Goal: Information Seeking & Learning: Learn about a topic

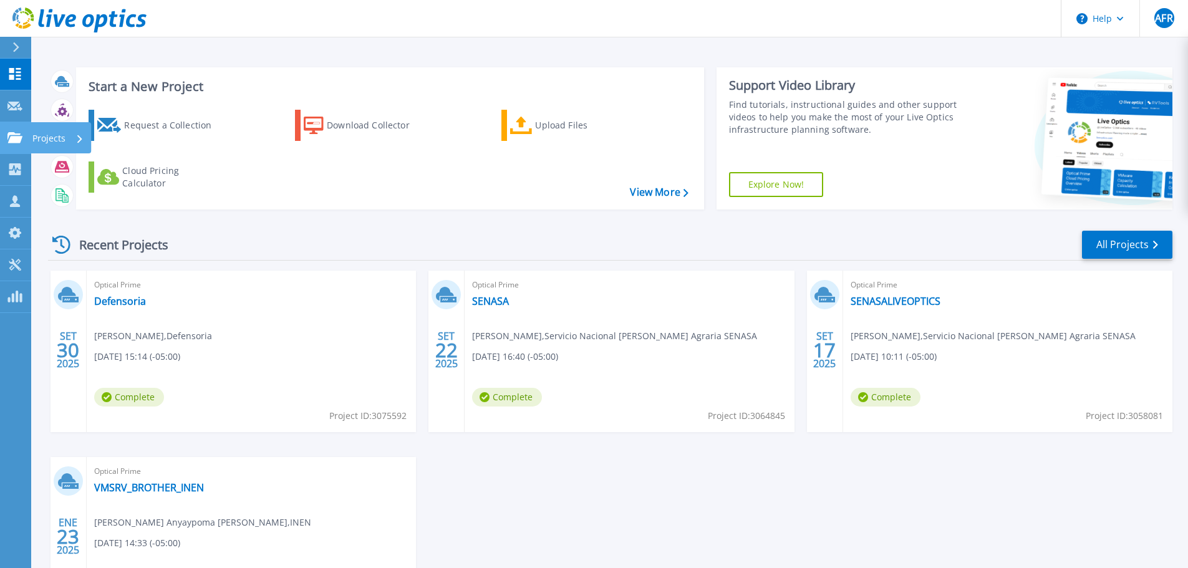
click at [40, 138] on p "Projects" at bounding box center [48, 138] width 33 height 32
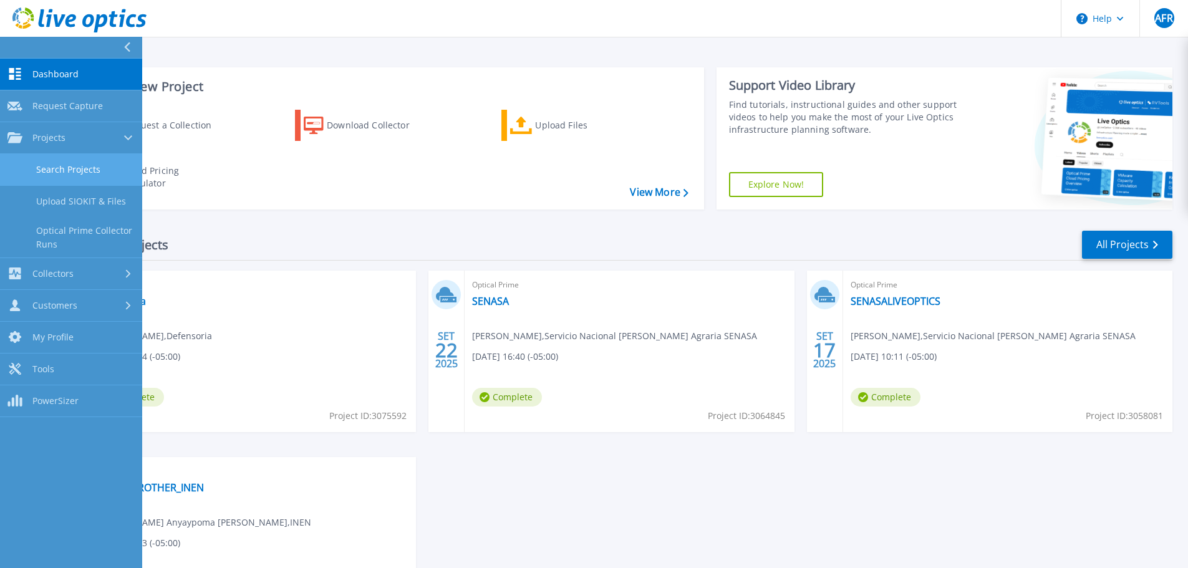
click at [78, 170] on link "Search Projects" at bounding box center [71, 170] width 142 height 32
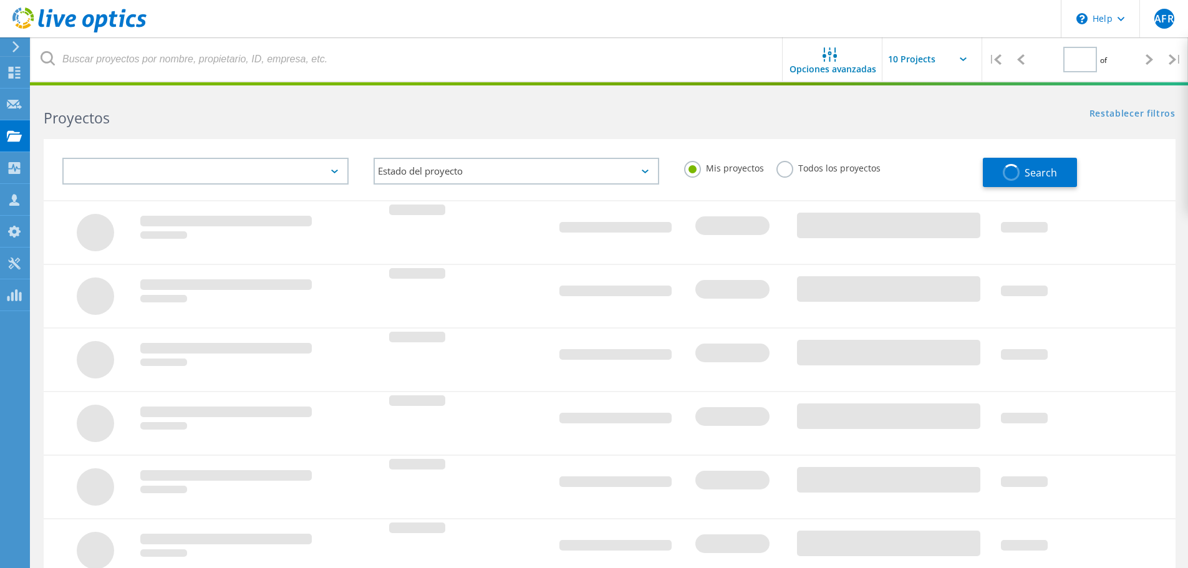
type input "1"
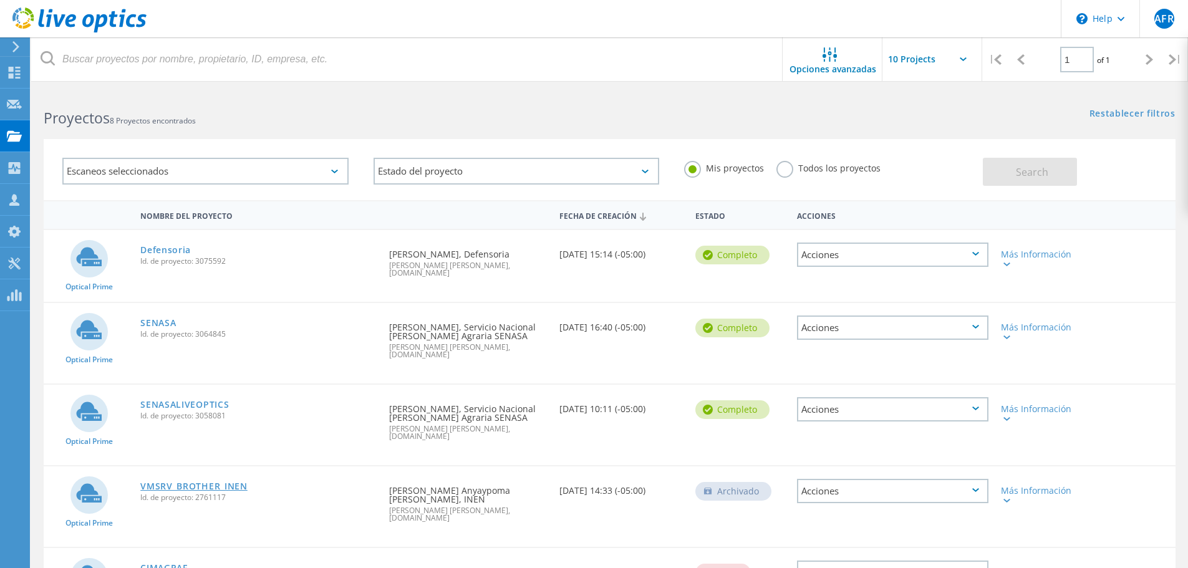
click at [231, 482] on link "VMSRV_BROTHER_INEN" at bounding box center [193, 486] width 107 height 9
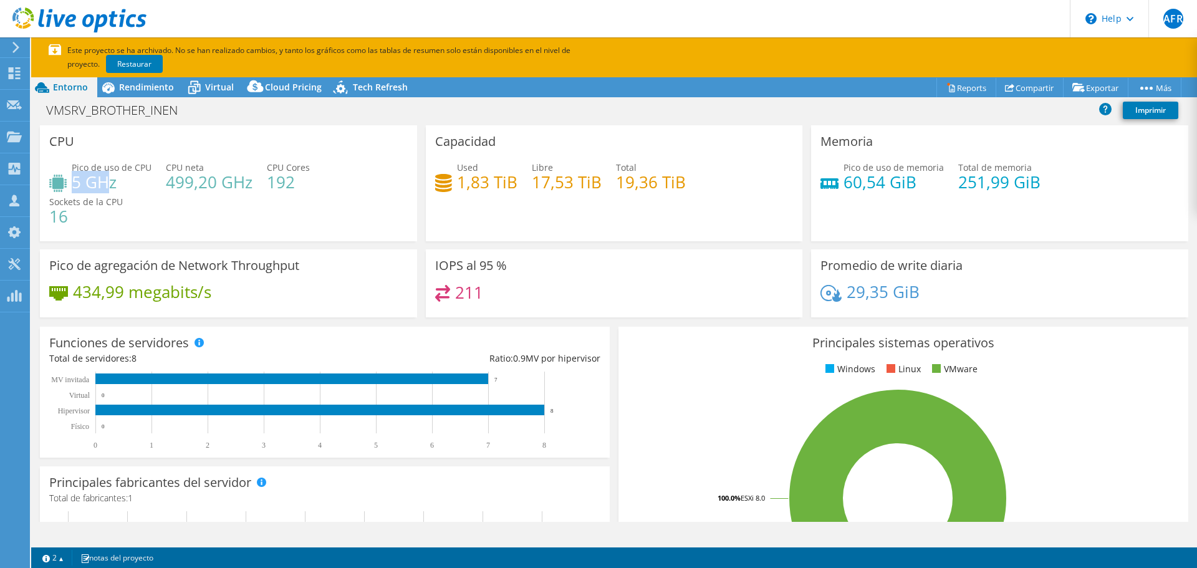
drag, startPoint x: 75, startPoint y: 181, endPoint x: 107, endPoint y: 180, distance: 32.4
click at [107, 180] on h4 "5 GHz" at bounding box center [112, 182] width 80 height 14
drag, startPoint x: 167, startPoint y: 182, endPoint x: 186, endPoint y: 182, distance: 19.3
click at [186, 182] on h4 "499,20 GHz" at bounding box center [209, 182] width 87 height 14
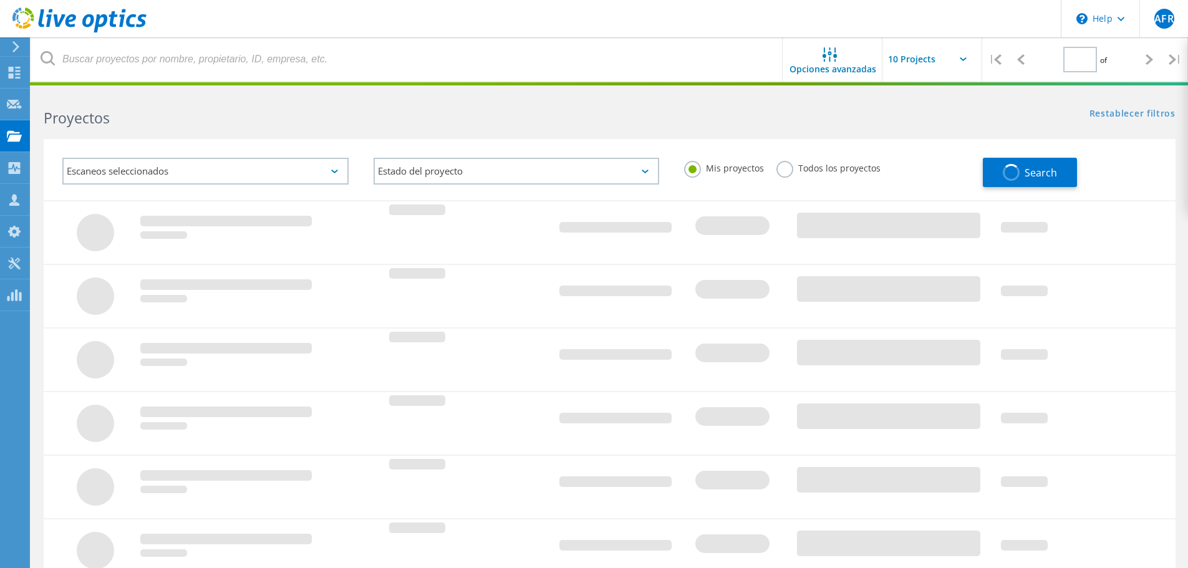
type input "1"
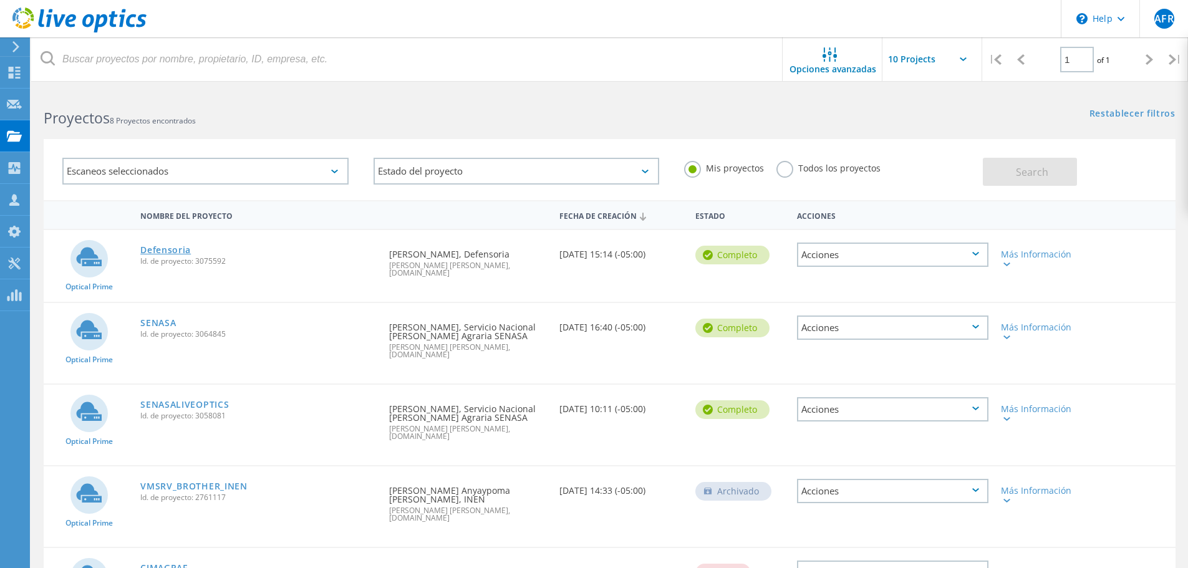
click at [176, 253] on link "Defensoria" at bounding box center [165, 250] width 50 height 9
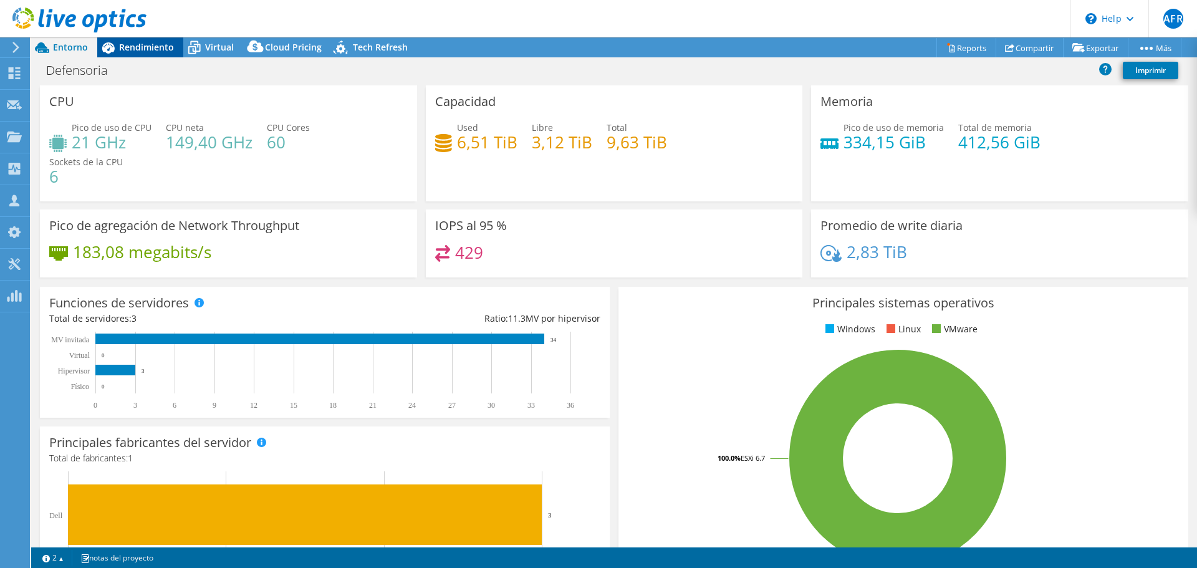
click at [112, 57] on icon at bounding box center [108, 48] width 22 height 22
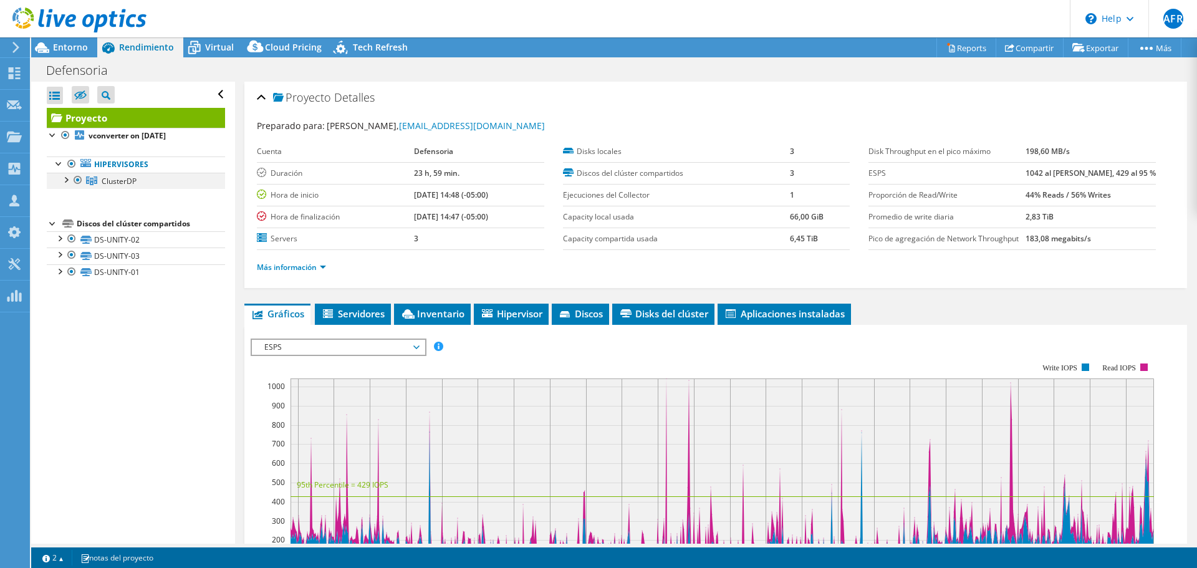
click at [67, 184] on div at bounding box center [65, 179] width 12 height 12
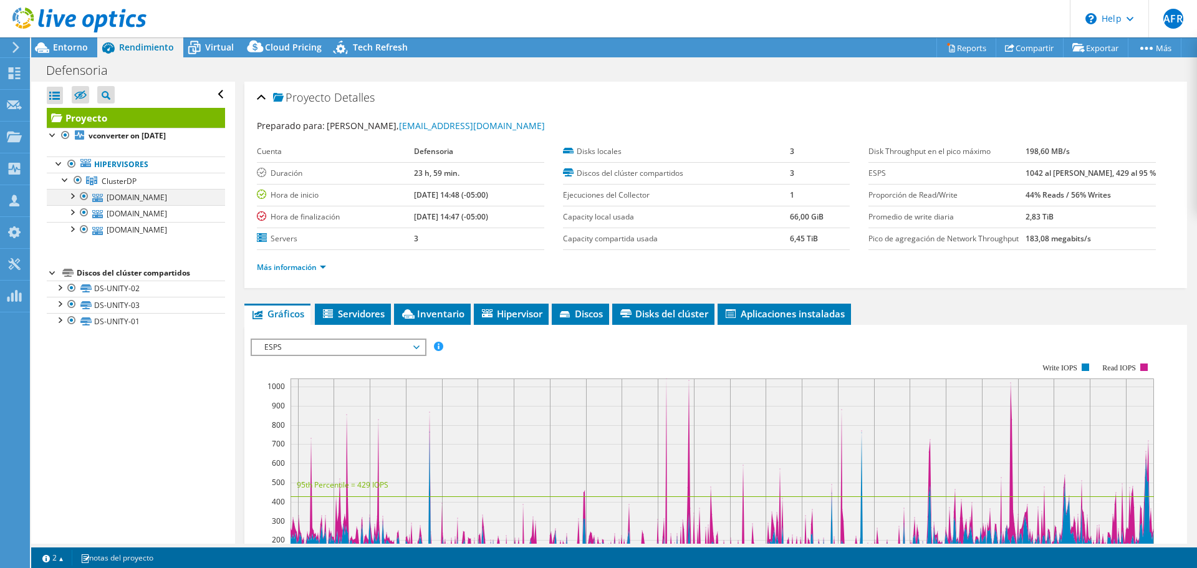
click at [75, 198] on div at bounding box center [71, 195] width 12 height 12
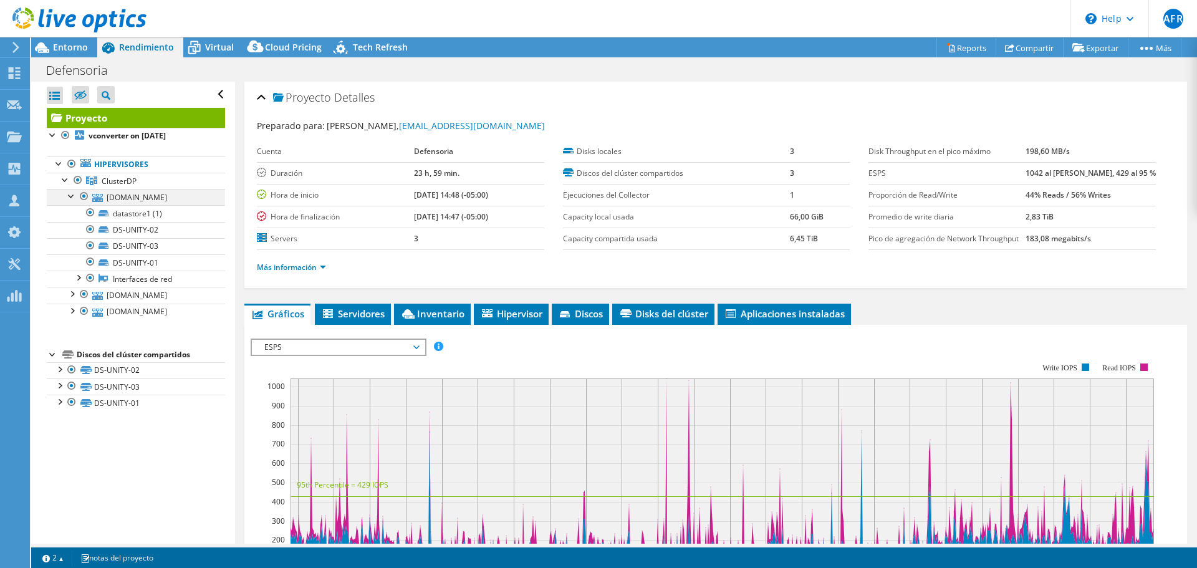
click at [75, 198] on div at bounding box center [71, 195] width 12 height 12
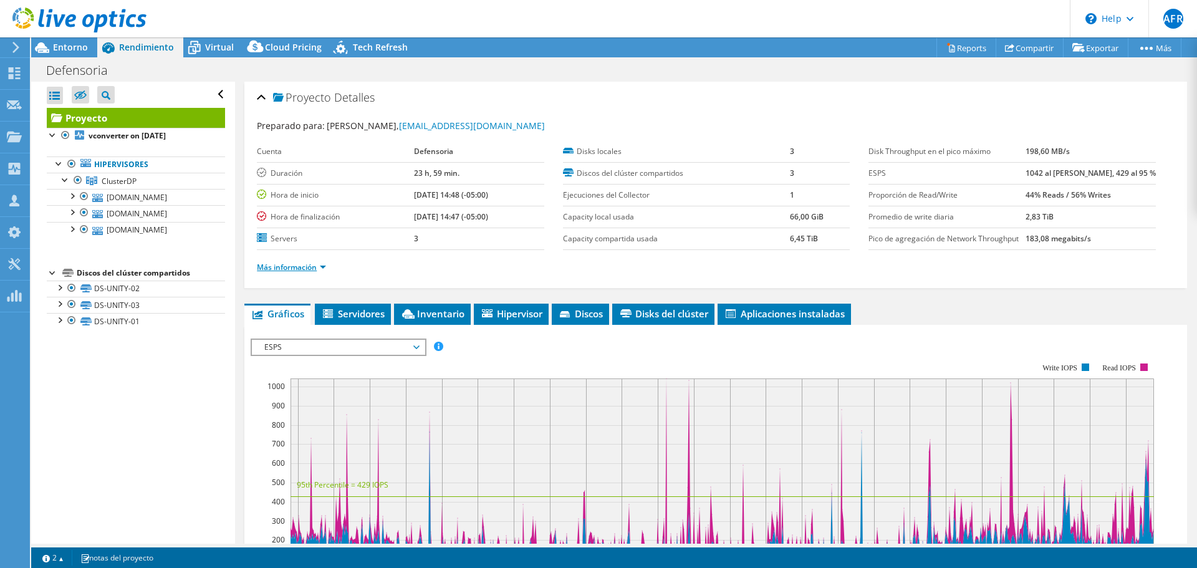
click at [322, 267] on link "Más información" at bounding box center [291, 267] width 69 height 11
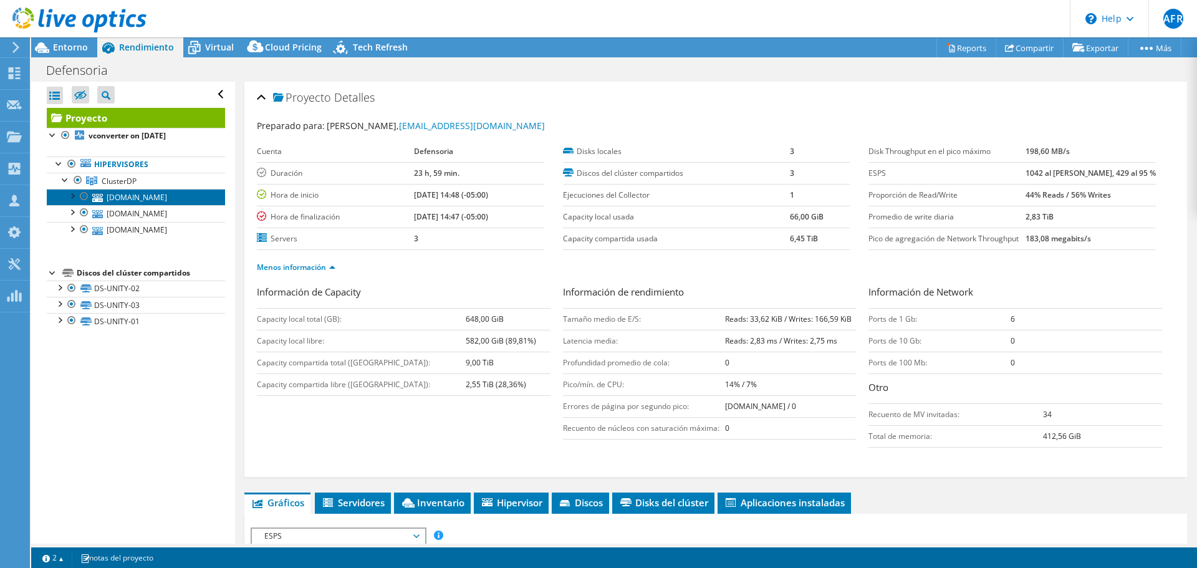
click at [117, 197] on link "[DOMAIN_NAME]" at bounding box center [136, 197] width 178 height 16
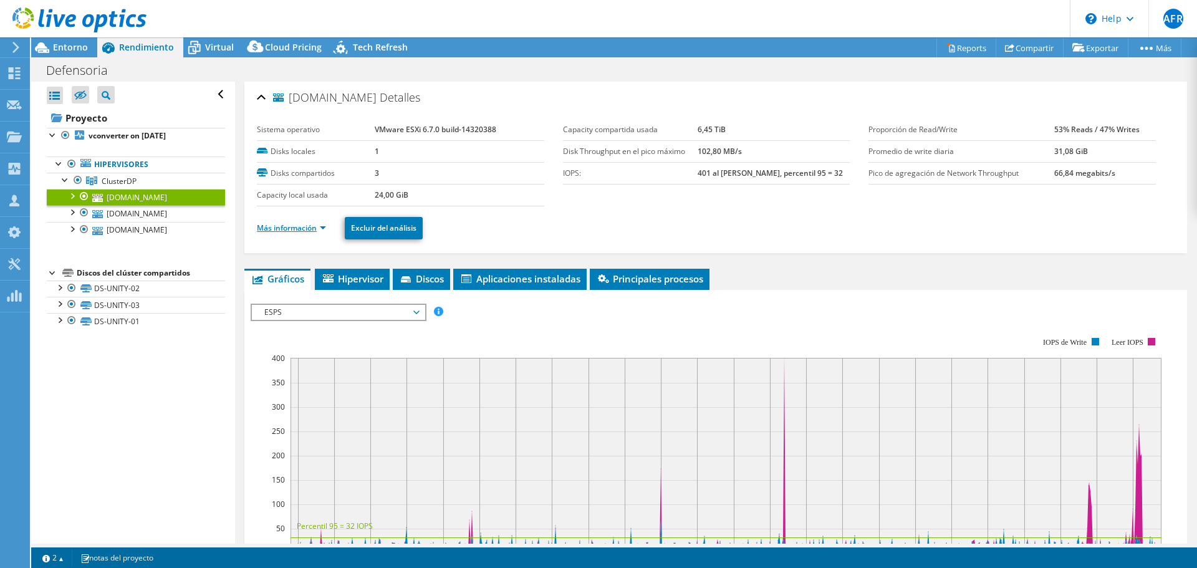
click at [317, 229] on link "Más información" at bounding box center [291, 228] width 69 height 11
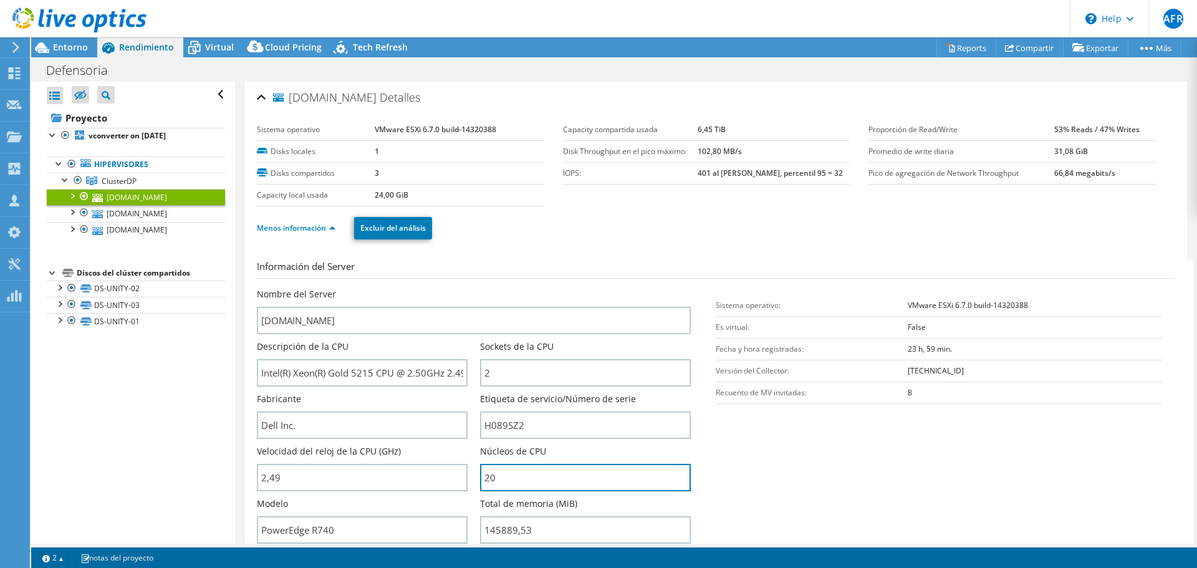
drag, startPoint x: 518, startPoint y: 479, endPoint x: 469, endPoint y: 483, distance: 49.4
click at [469, 288] on div "Nombre del Server esxi02.defensoria.gob.pe Descripción de la CPU Intel(R) Xeon(…" at bounding box center [480, 288] width 446 height 0
click at [737, 490] on section "Información del Server Nombre del Server esxi02.defensoria.gob.pe Descripción d…" at bounding box center [719, 404] width 924 height 291
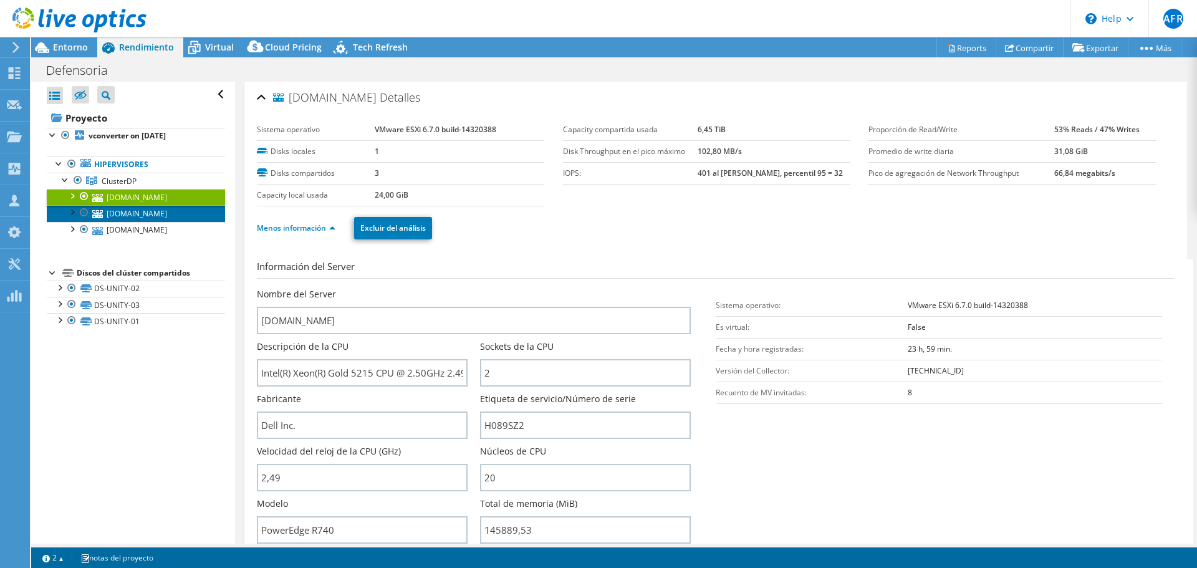
click at [152, 213] on link "[DOMAIN_NAME]" at bounding box center [136, 213] width 178 height 16
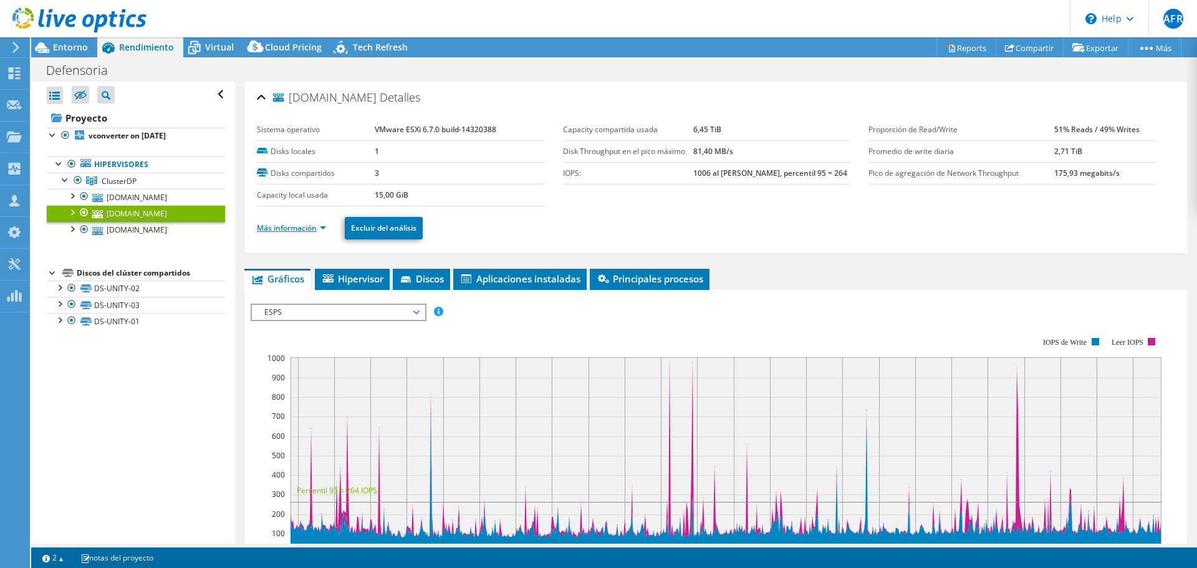
click at [322, 226] on link "Más información" at bounding box center [291, 228] width 69 height 11
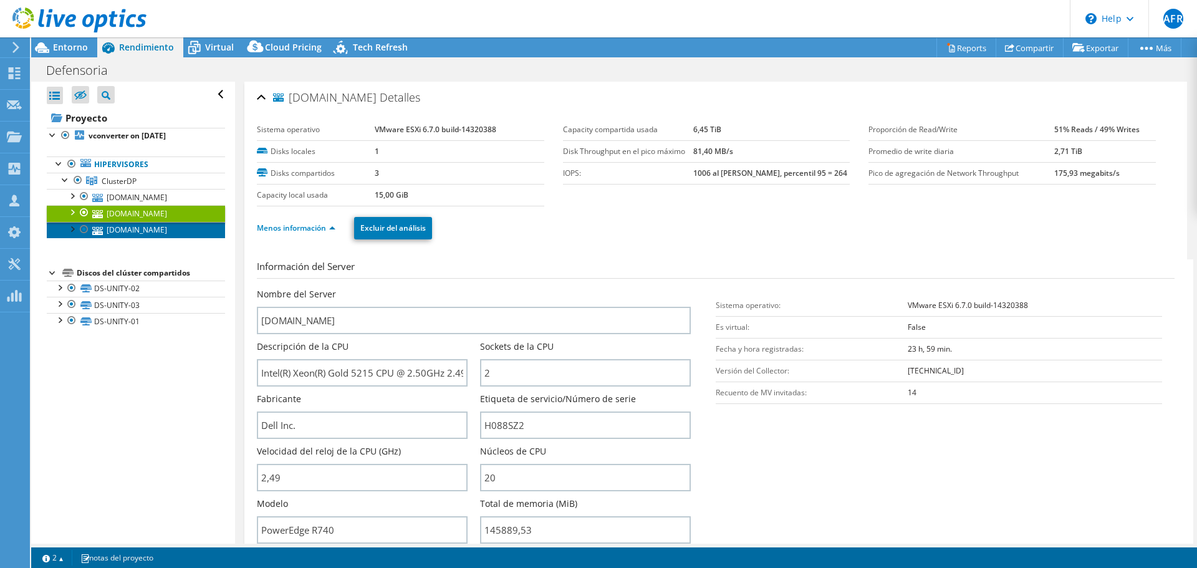
click at [182, 233] on link "[DOMAIN_NAME]" at bounding box center [136, 230] width 178 height 16
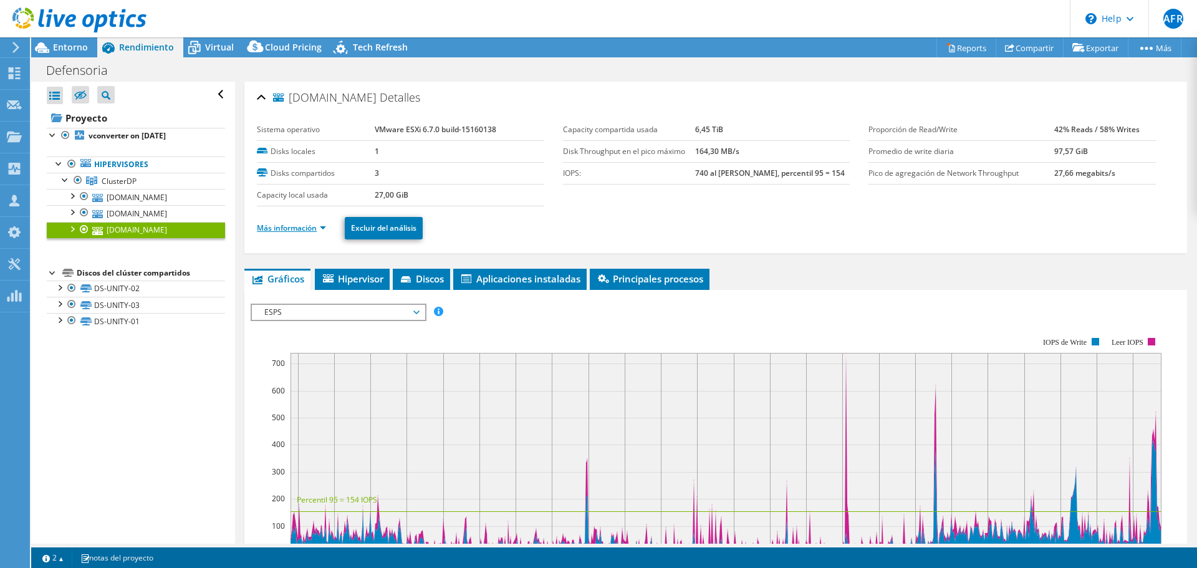
click at [324, 226] on link "Más información" at bounding box center [291, 228] width 69 height 11
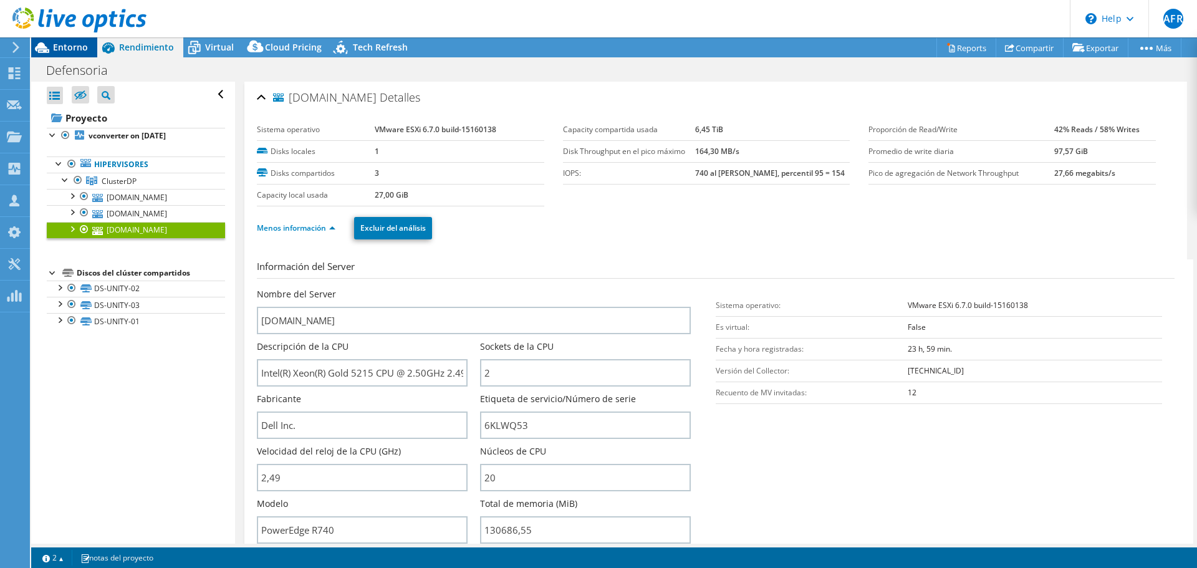
click at [89, 49] on div "Entorno" at bounding box center [64, 47] width 66 height 20
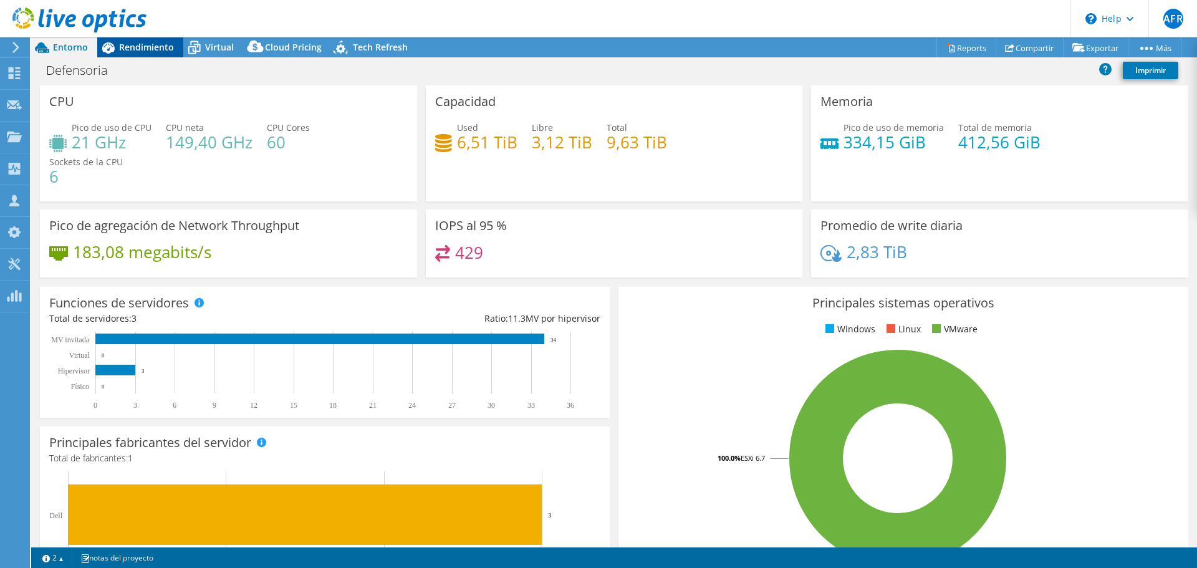
click at [111, 45] on icon at bounding box center [108, 47] width 12 height 11
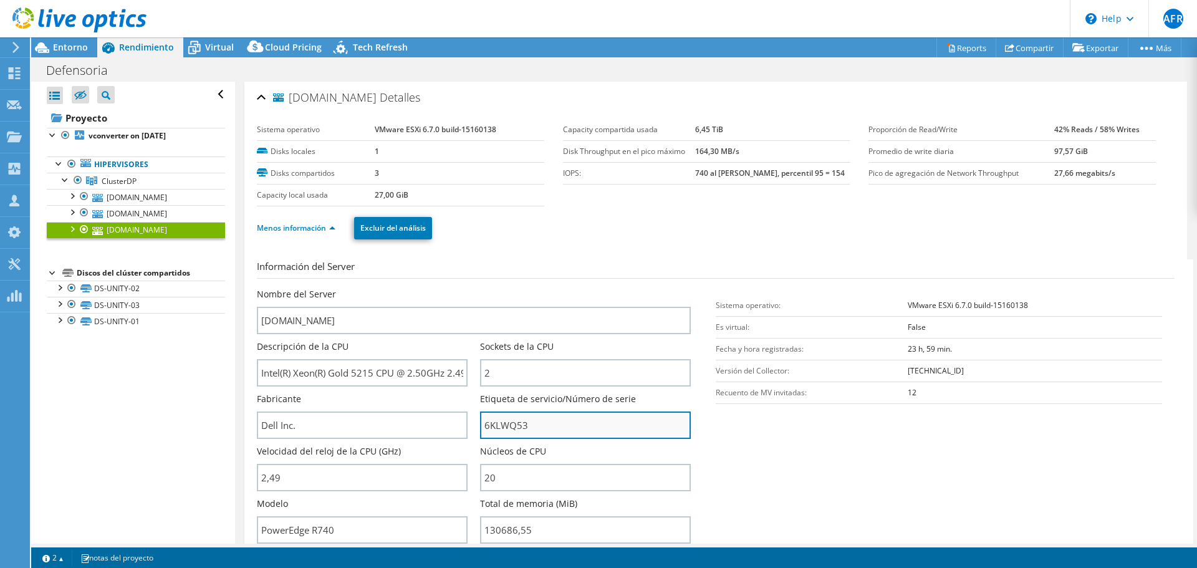
click at [498, 431] on input "6KLWQ53" at bounding box center [585, 424] width 211 height 27
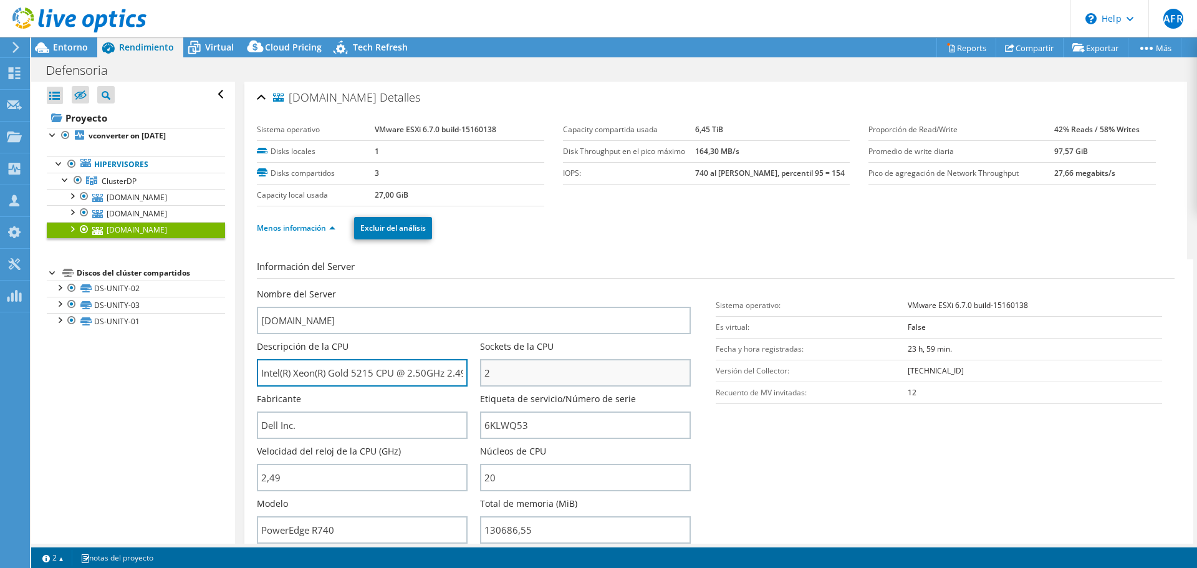
scroll to position [0, 26]
drag, startPoint x: 440, startPoint y: 372, endPoint x: 416, endPoint y: 376, distance: 24.0
click at [416, 376] on input "Intel(R) Xeon(R) Gold 5215 CPU @ 2.50GHz 2.49 GHz" at bounding box center [362, 372] width 211 height 27
click at [418, 394] on div "Fabricante Dell Inc." at bounding box center [362, 416] width 211 height 46
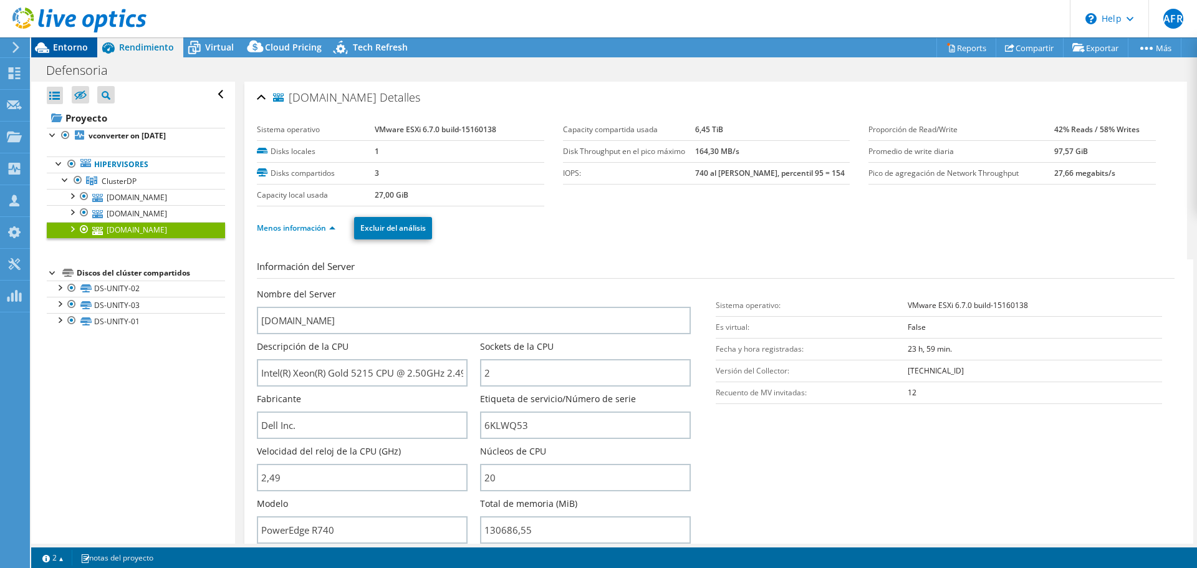
click at [91, 57] on div "Entorno" at bounding box center [64, 47] width 66 height 20
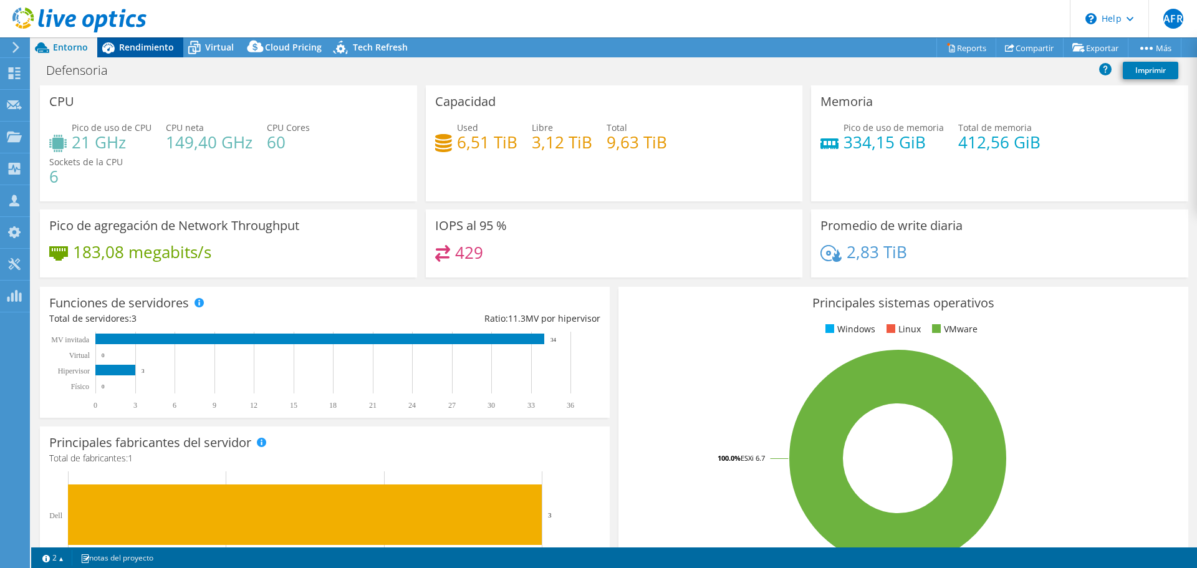
click at [160, 55] on div "Rendimiento" at bounding box center [140, 47] width 86 height 20
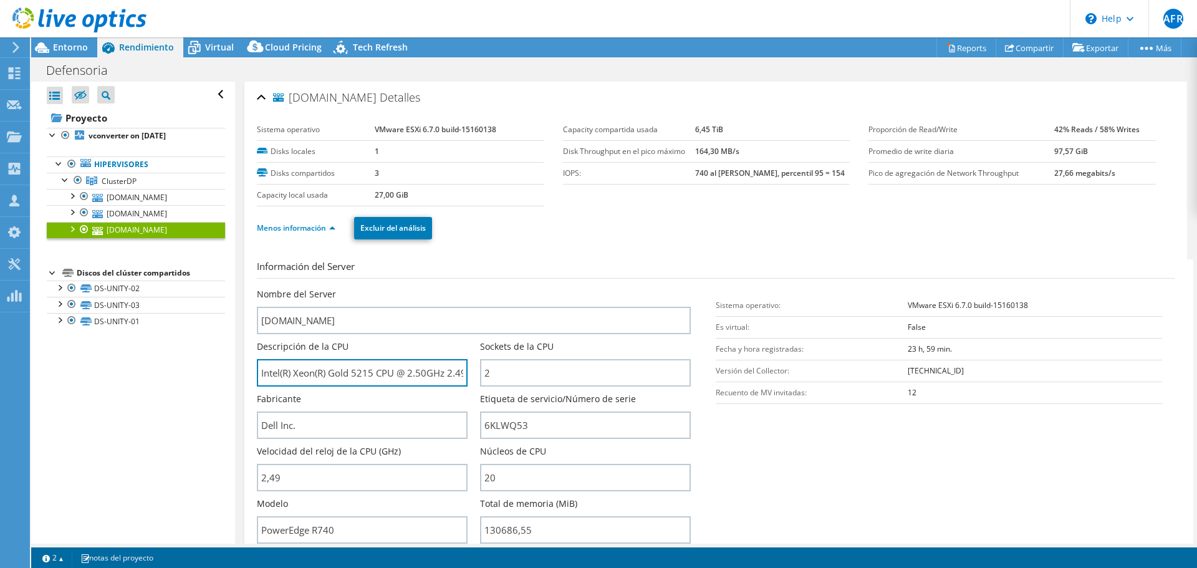
drag, startPoint x: 347, startPoint y: 377, endPoint x: 244, endPoint y: 378, distance: 102.9
click at [244, 378] on div "esxi03.defensoria.gob.pe Detalles Sistema operativo VMware ESXi 6.7.0 build-151…" at bounding box center [715, 450] width 943 height 737
click at [343, 378] on input "Intel(R) Xeon(R) Gold 5215 CPU @ 2.50GHz 2.49 GHz" at bounding box center [362, 372] width 211 height 27
drag, startPoint x: 262, startPoint y: 372, endPoint x: 374, endPoint y: 374, distance: 111.6
click at [374, 374] on input "Intel(R) Xeon(R) Gold 5215 CPU @ 2.50GHz 2.49 GHz" at bounding box center [362, 372] width 211 height 27
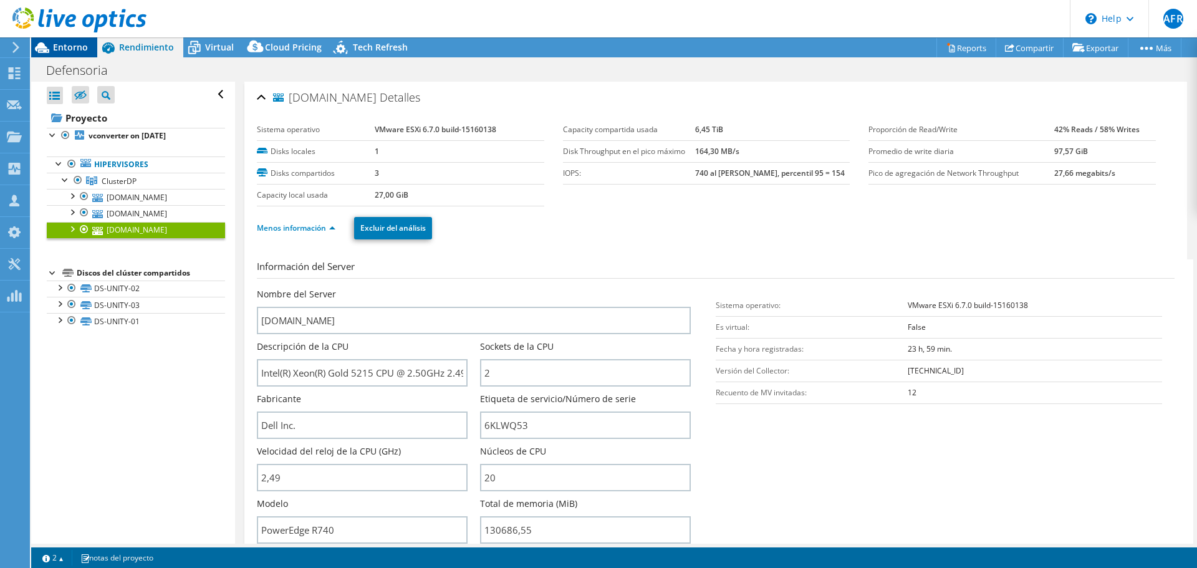
click at [77, 47] on span "Entorno" at bounding box center [70, 47] width 35 height 12
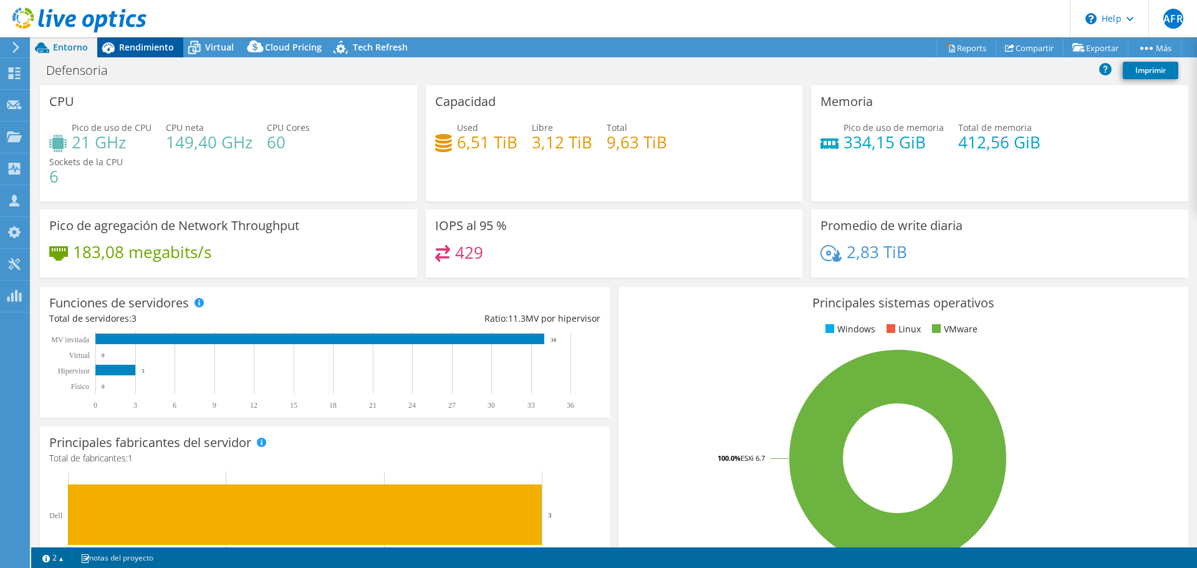
click at [166, 51] on span "Rendimiento" at bounding box center [146, 47] width 55 height 12
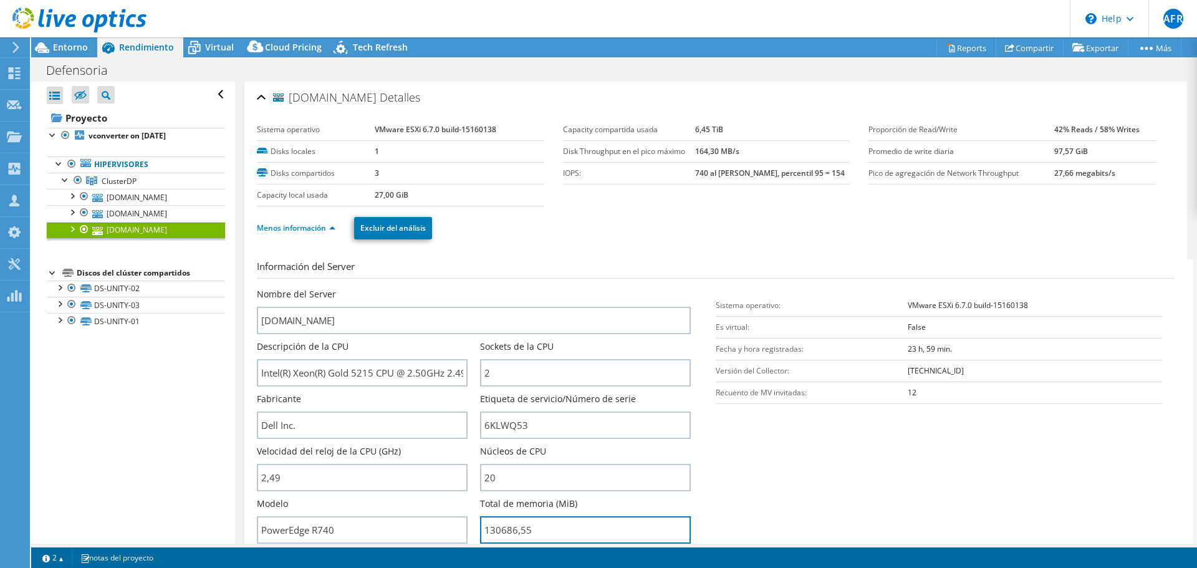
drag, startPoint x: 538, startPoint y: 526, endPoint x: 477, endPoint y: 532, distance: 61.4
click at [477, 288] on div "Nombre del Server esxi03.defensoria.gob.pe Descripción de la CPU Intel(R) Xeon(…" at bounding box center [480, 288] width 446 height 0
type input "13068655"
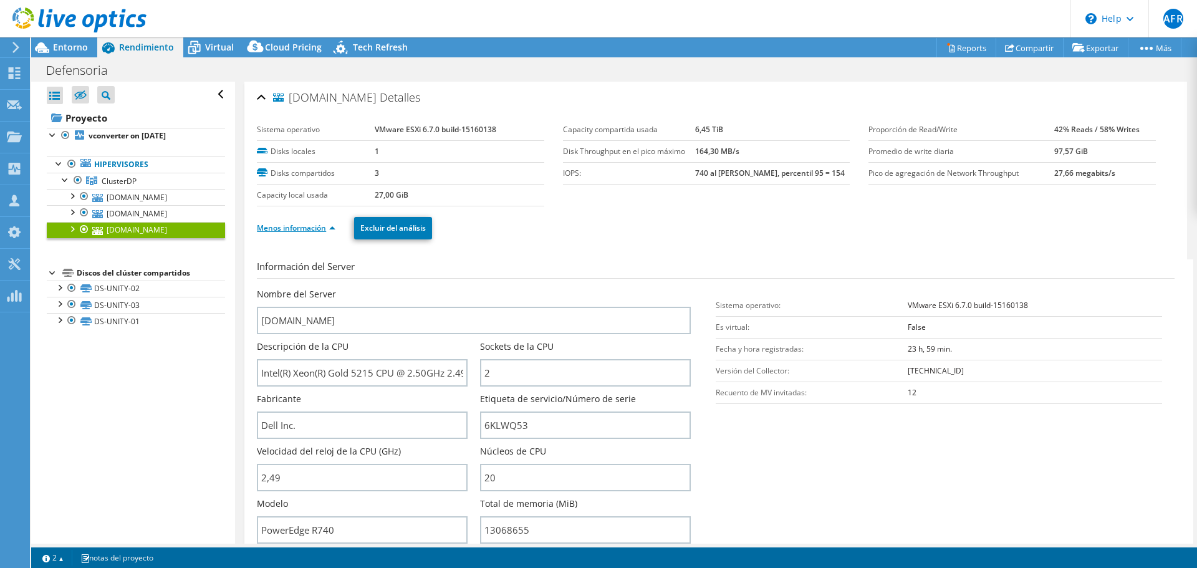
click at [327, 226] on link "Menos información" at bounding box center [296, 228] width 79 height 11
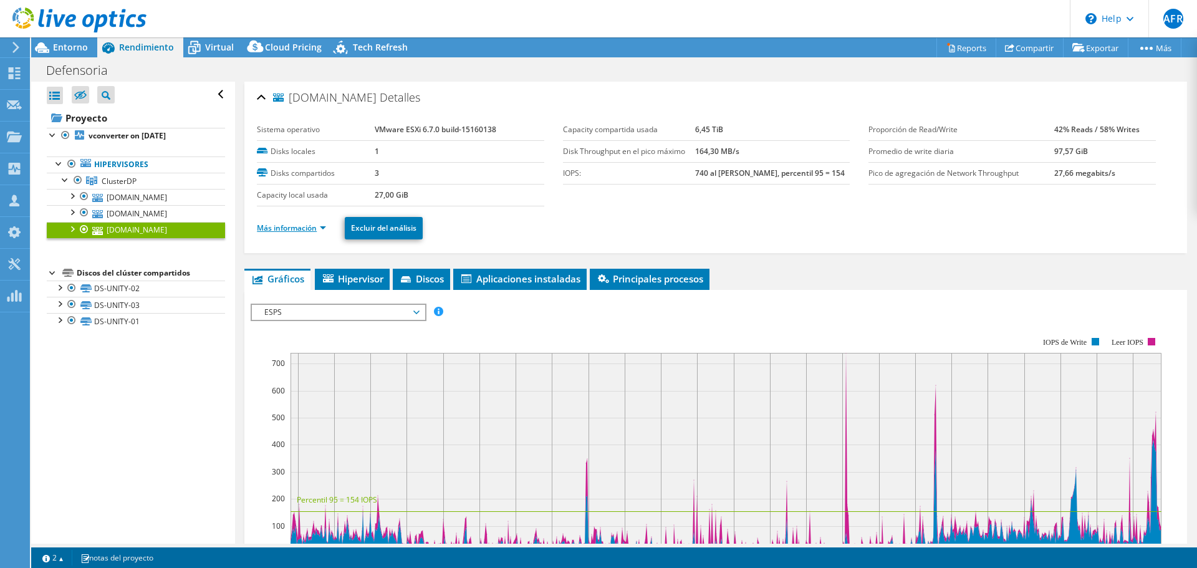
click at [327, 226] on li "Más información" at bounding box center [295, 228] width 77 height 14
click at [326, 229] on link "Más información" at bounding box center [291, 228] width 69 height 11
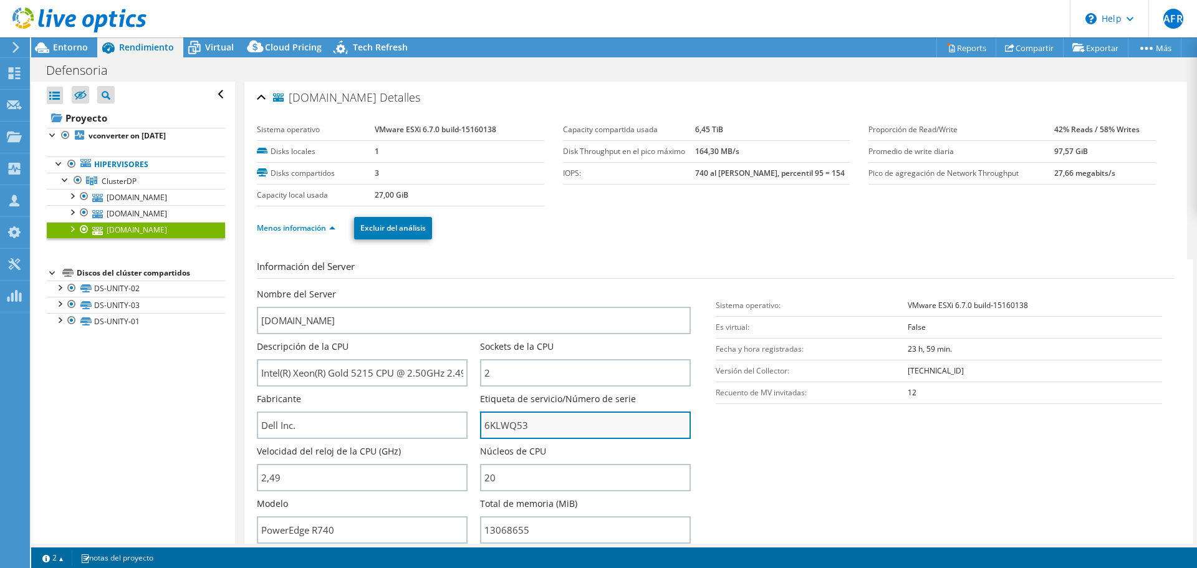
click at [514, 423] on input "6KLWQ53" at bounding box center [585, 424] width 211 height 27
click at [513, 423] on input "6KLWQ53" at bounding box center [585, 424] width 211 height 27
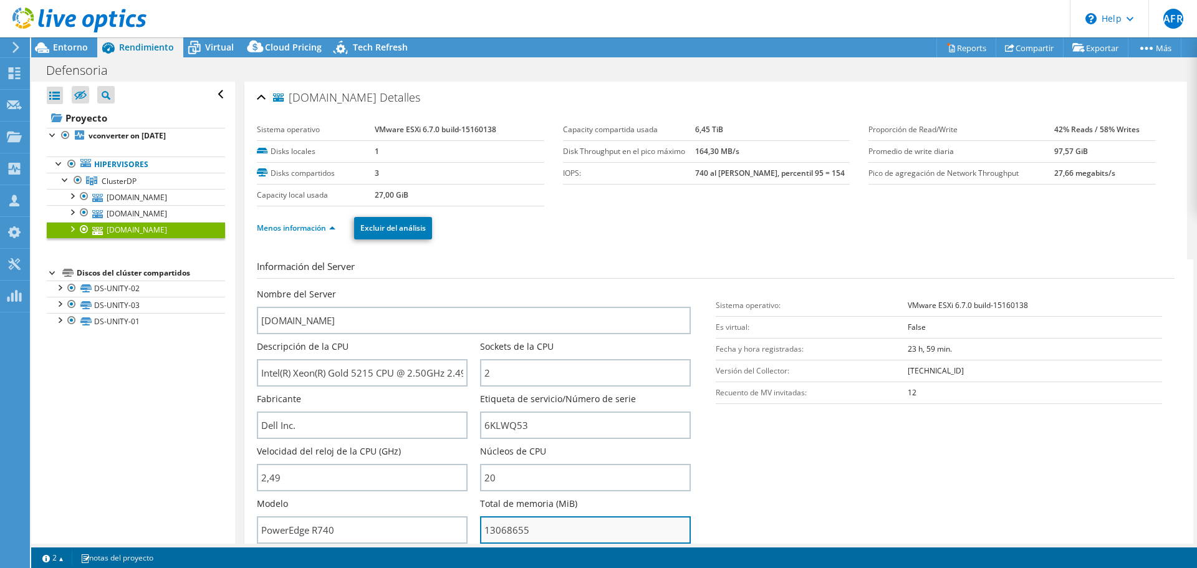
click at [531, 534] on input "13068655" at bounding box center [585, 529] width 211 height 27
drag, startPoint x: 532, startPoint y: 529, endPoint x: 481, endPoint y: 529, distance: 50.5
click at [481, 529] on input "13068655" at bounding box center [585, 529] width 211 height 27
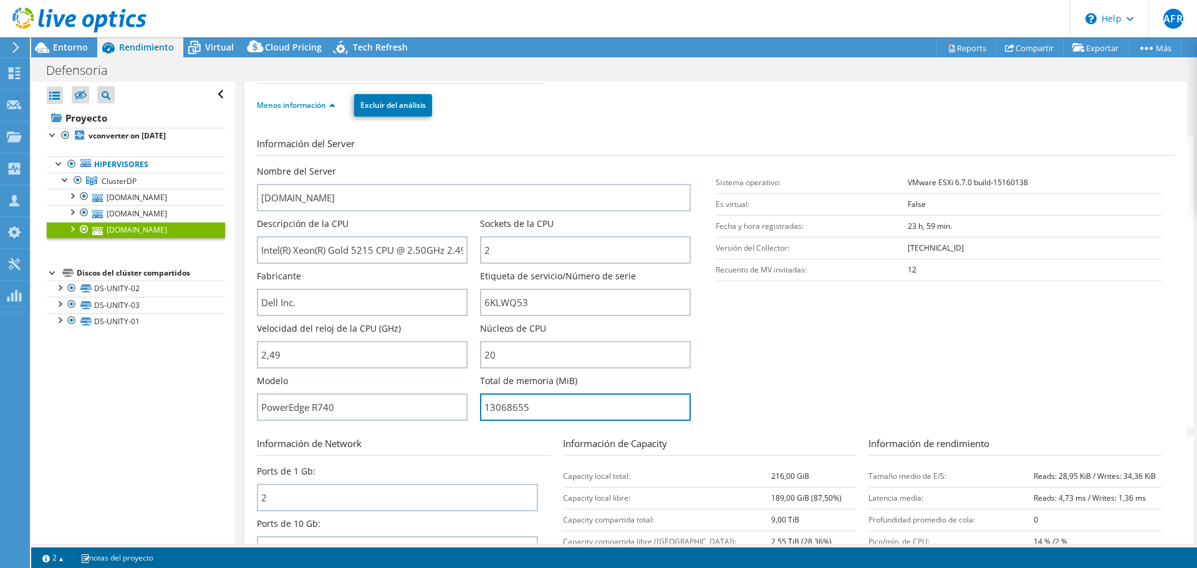
scroll to position [125, 0]
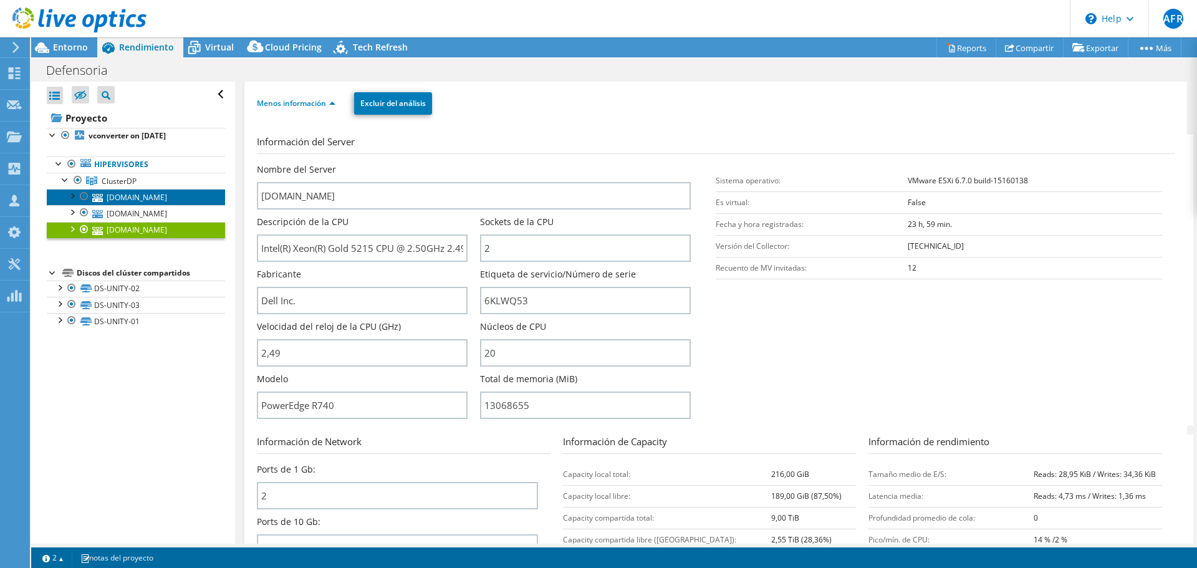
click at [166, 191] on link "[DOMAIN_NAME]" at bounding box center [136, 197] width 178 height 16
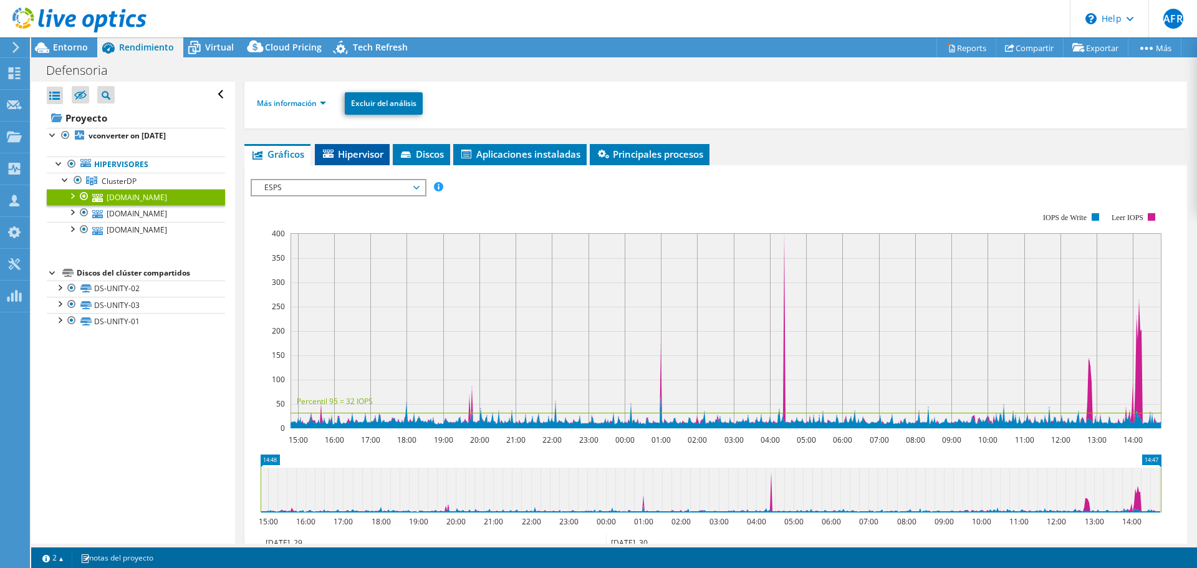
click at [342, 157] on span "Hipervisor" at bounding box center [352, 154] width 62 height 12
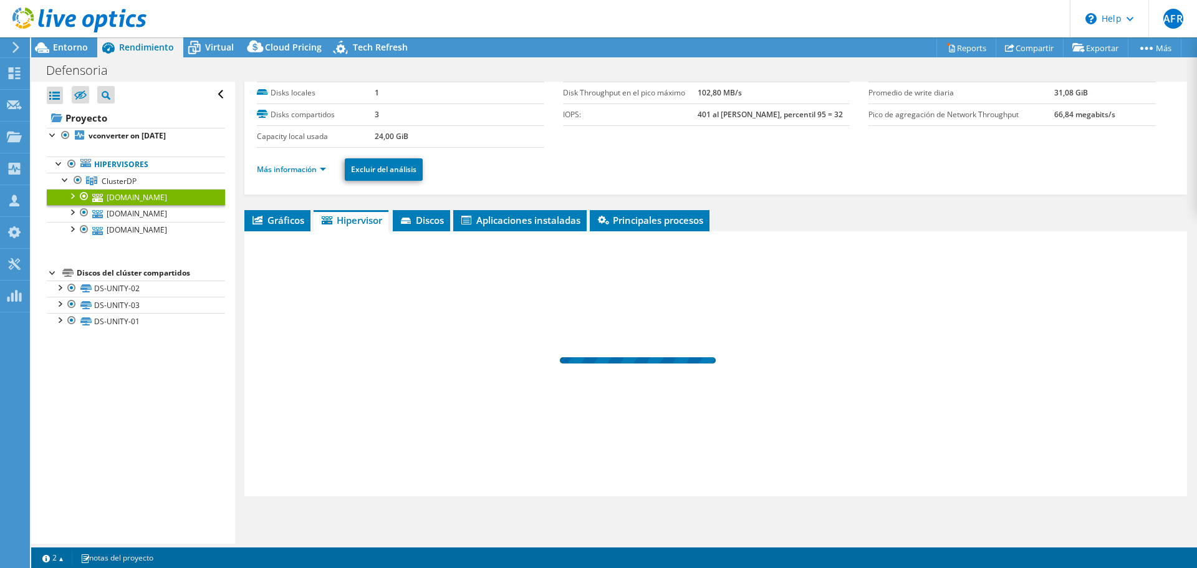
scroll to position [59, 0]
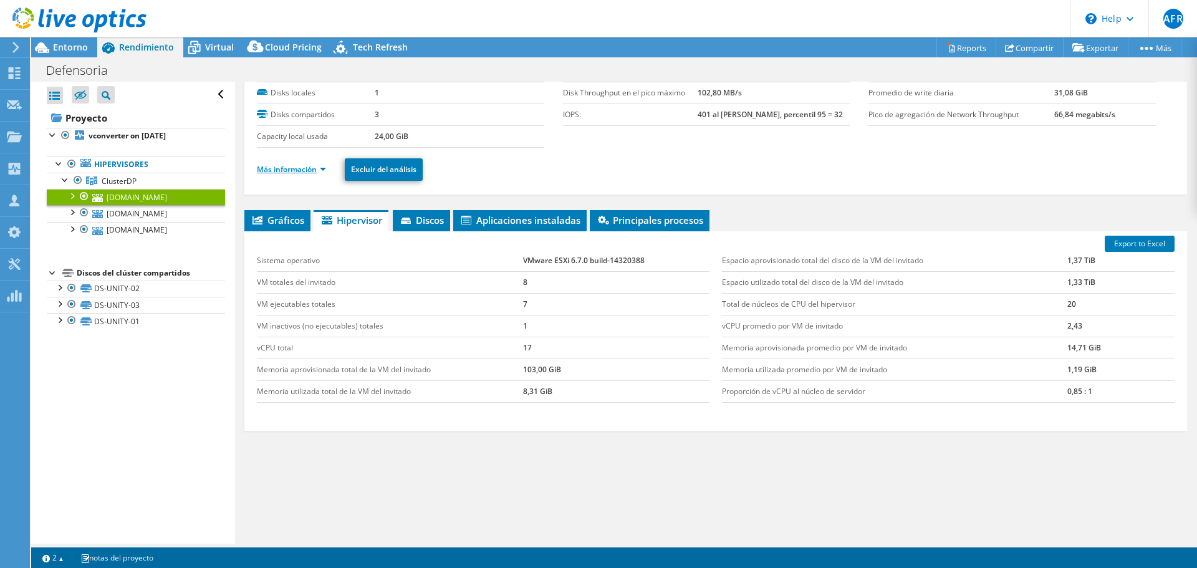
click at [316, 173] on link "Más información" at bounding box center [291, 169] width 69 height 11
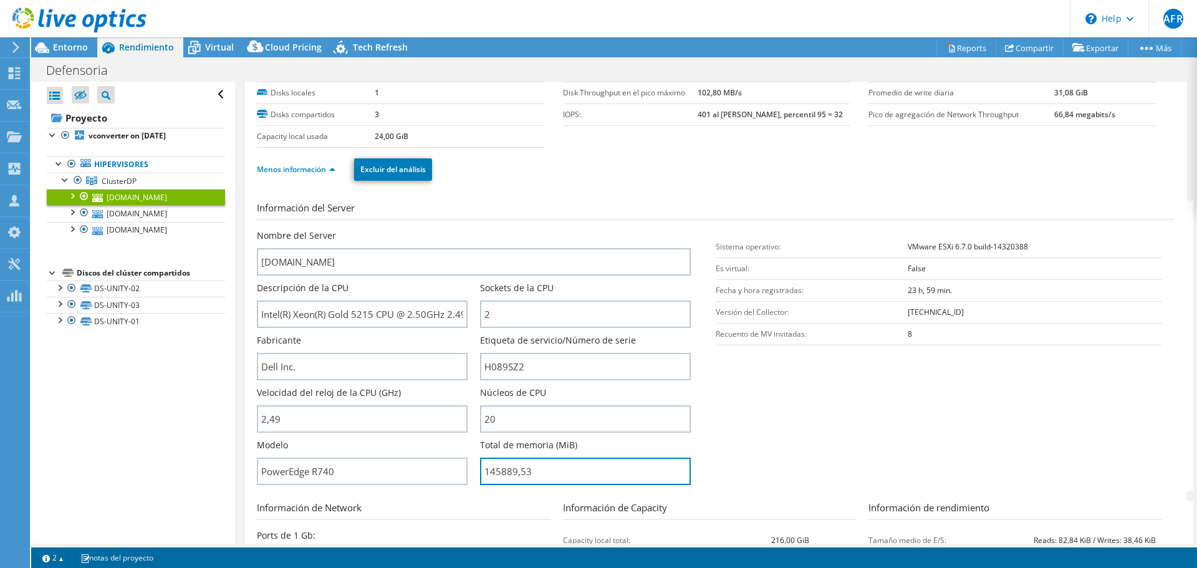
drag, startPoint x: 531, startPoint y: 474, endPoint x: 475, endPoint y: 471, distance: 55.6
click at [475, 229] on div "Nombre del Server esxi02.defensoria.gob.pe Descripción de la CPU Intel(R) Xeon(…" at bounding box center [480, 229] width 446 height 0
type input "14588953"
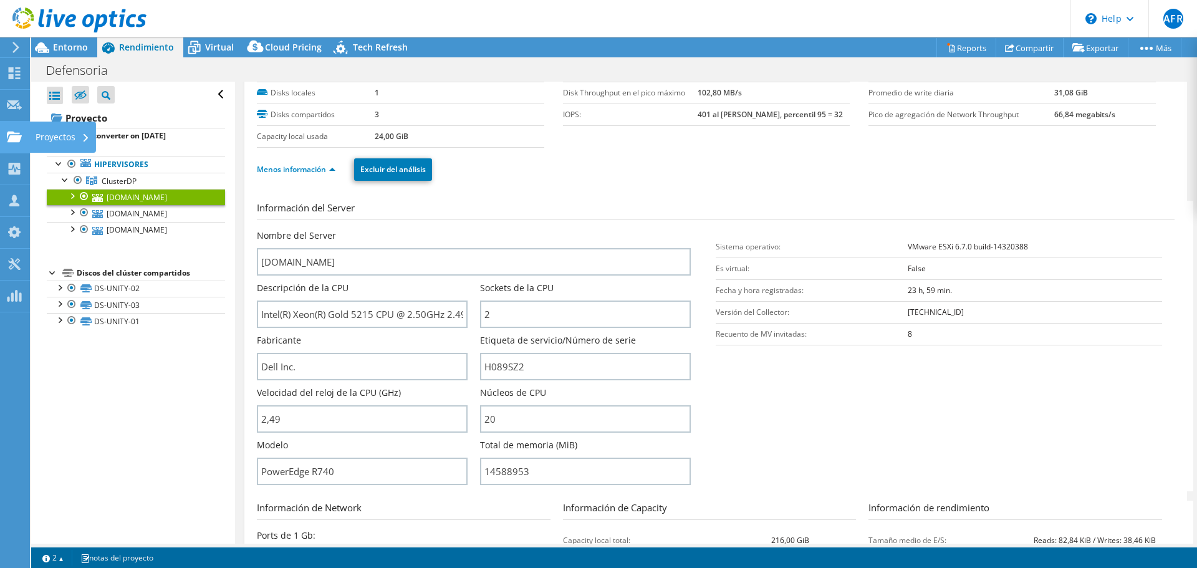
click at [62, 132] on div "Proyectos" at bounding box center [62, 137] width 67 height 31
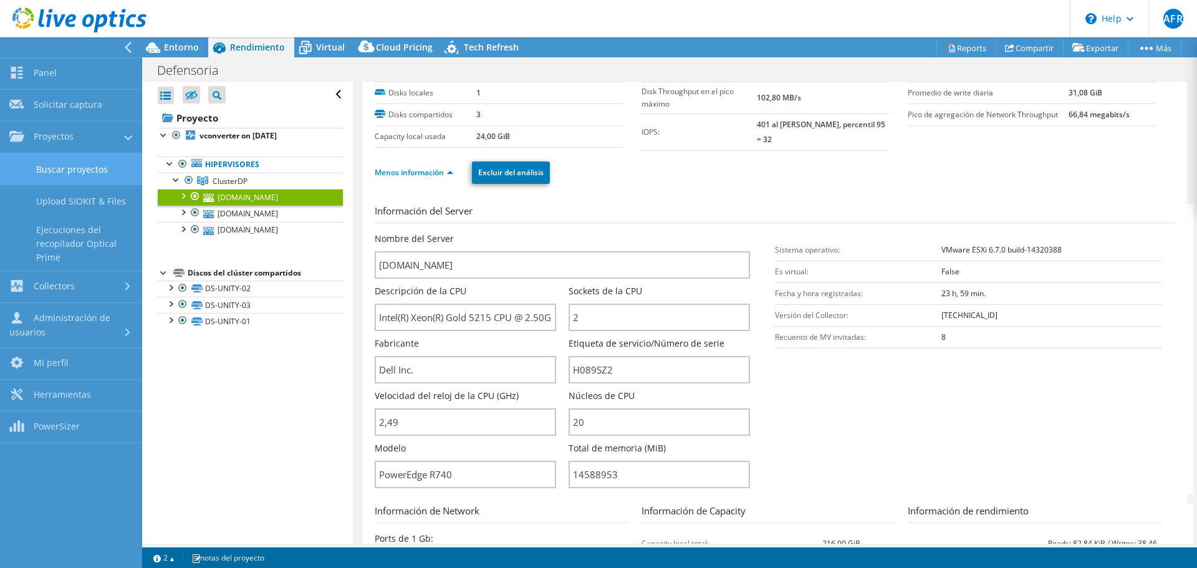
click at [122, 171] on link "Buscar proyectos" at bounding box center [71, 169] width 142 height 32
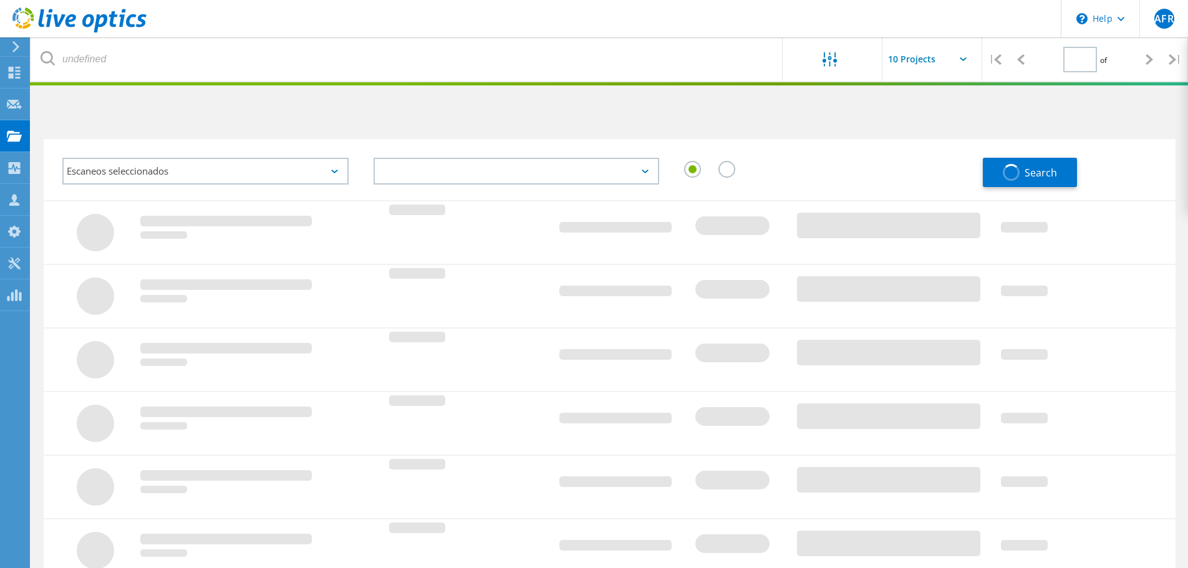
type input "1"
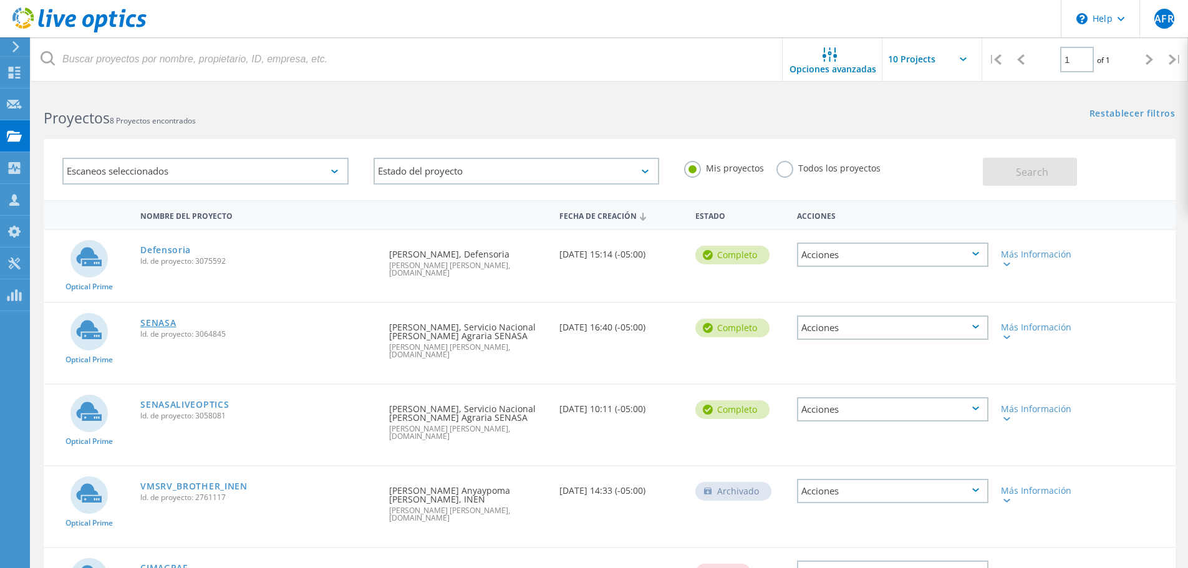
click at [160, 319] on link "SENASA" at bounding box center [158, 323] width 36 height 9
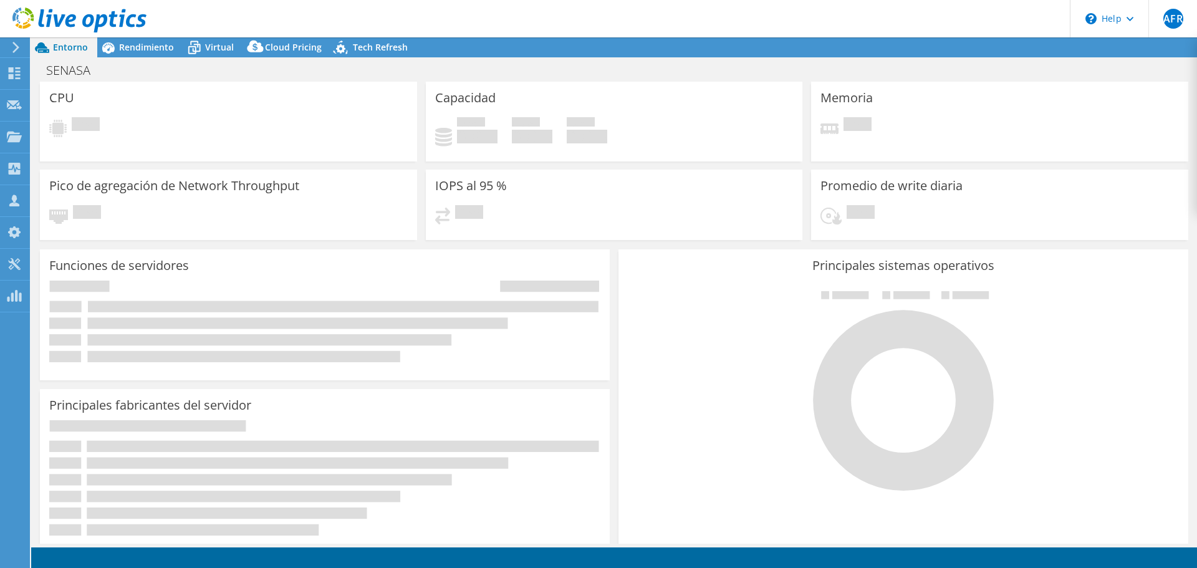
select select "USD"
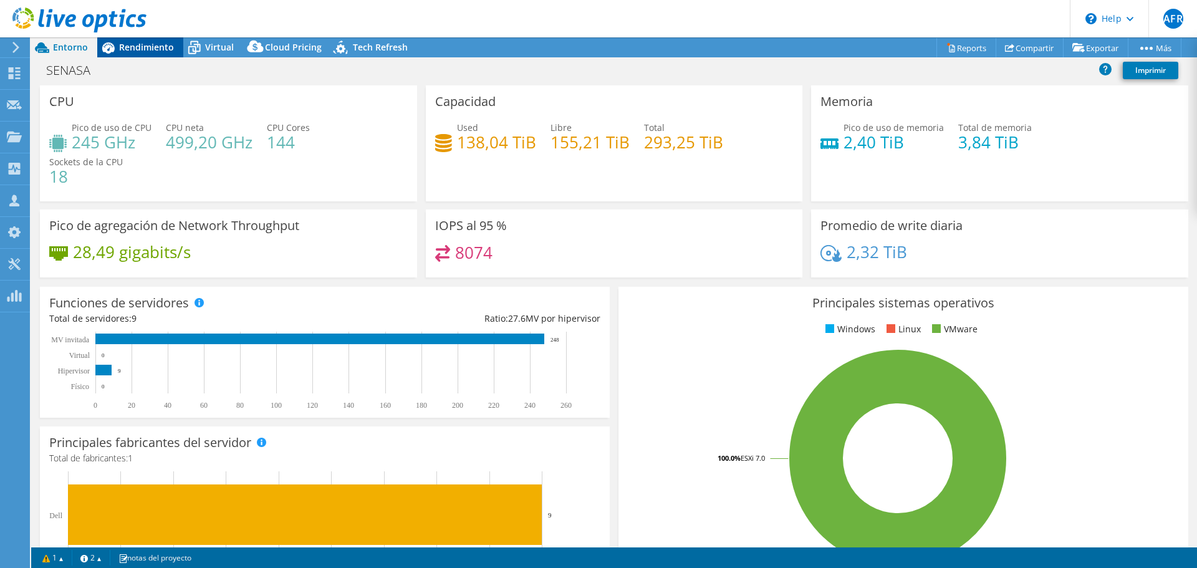
click at [120, 51] on span "Rendimiento" at bounding box center [146, 47] width 55 height 12
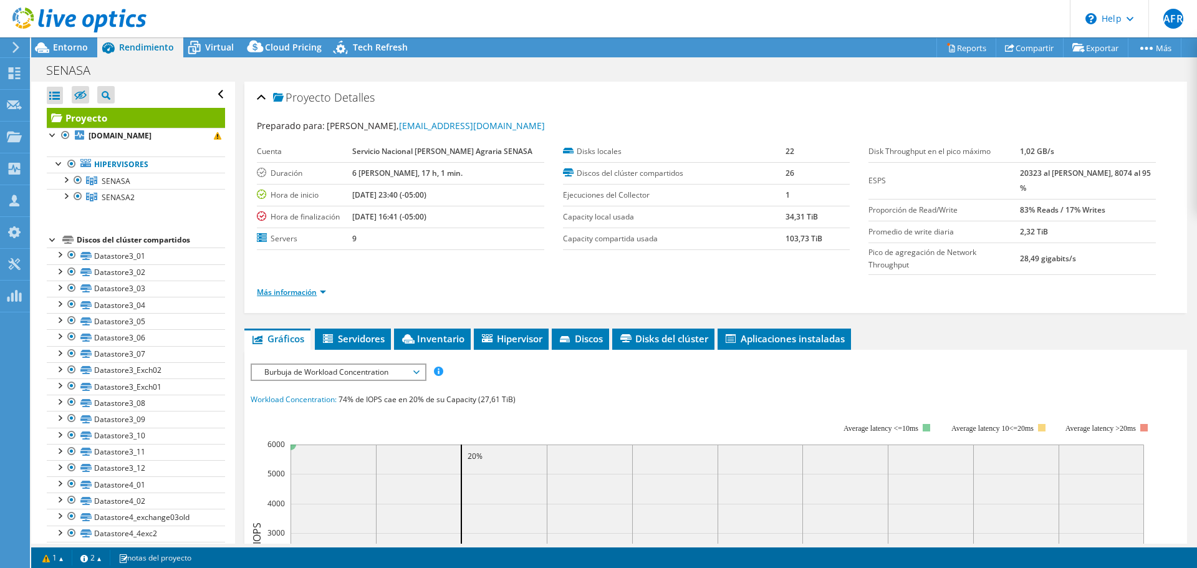
click at [321, 287] on link "Más información" at bounding box center [291, 292] width 69 height 11
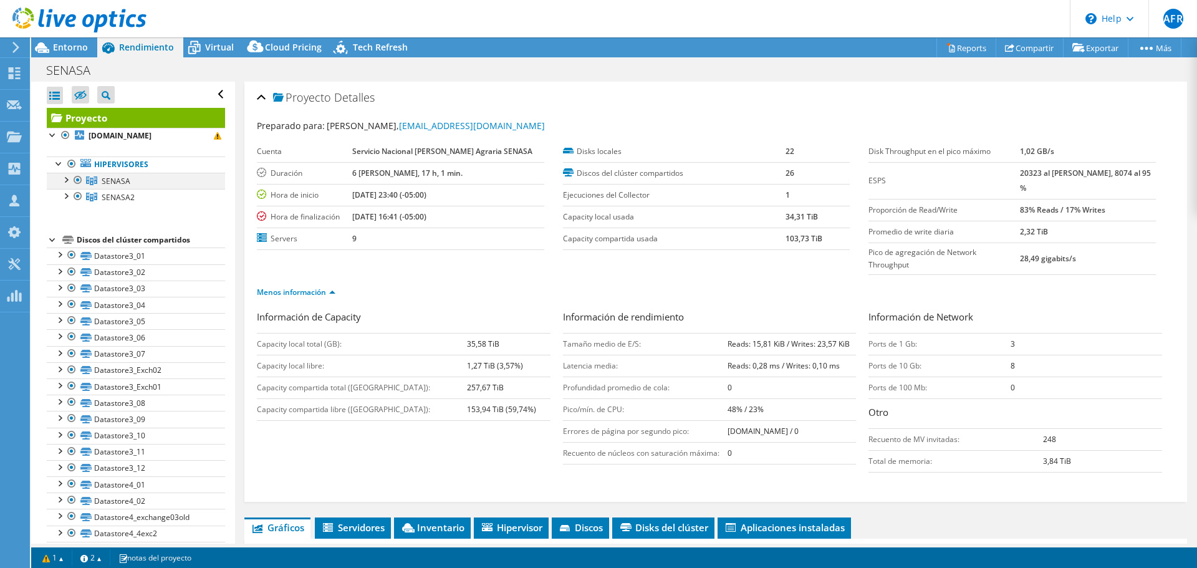
click at [64, 179] on div at bounding box center [65, 179] width 12 height 12
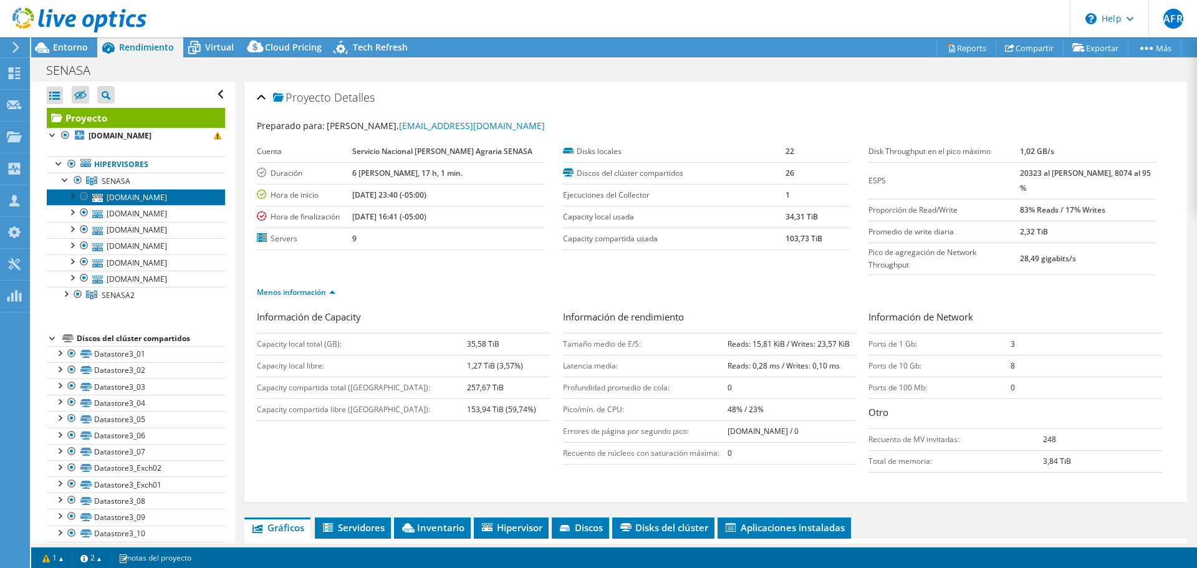
click at [130, 200] on link "srvflpvmware06.senasa.gob.pe" at bounding box center [136, 197] width 178 height 16
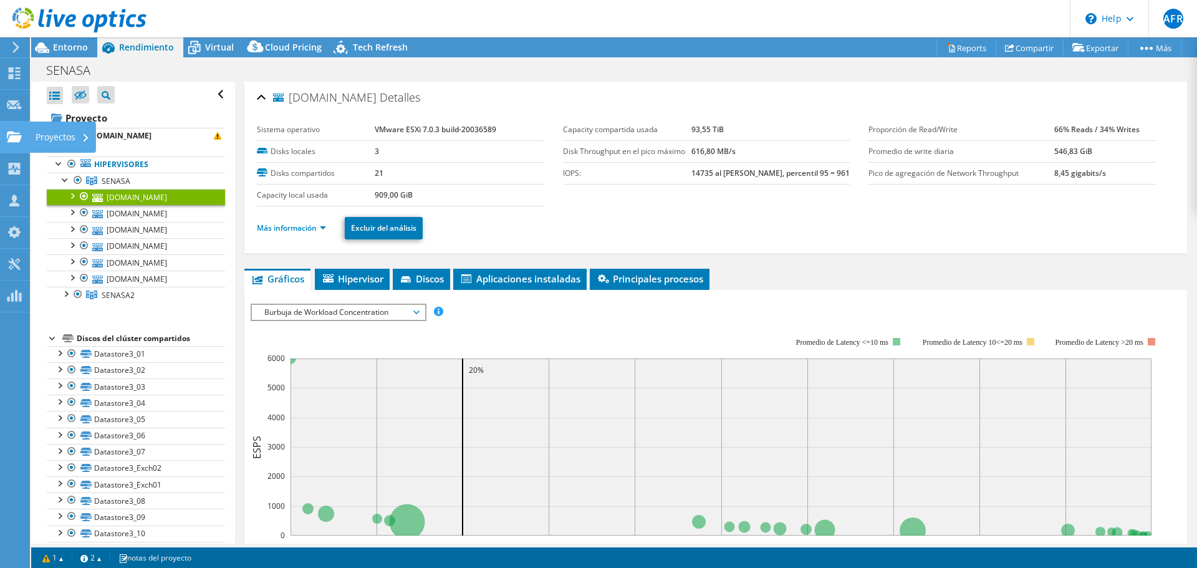
click at [42, 135] on div "Proyectos" at bounding box center [62, 137] width 67 height 31
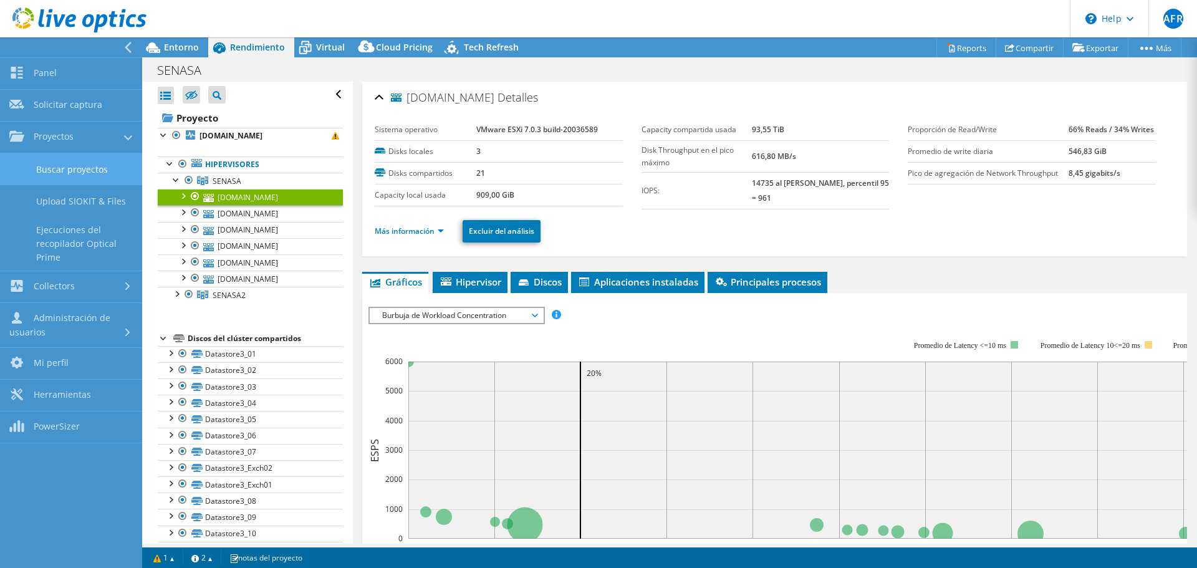
click at [98, 173] on link "Buscar proyectos" at bounding box center [71, 169] width 142 height 32
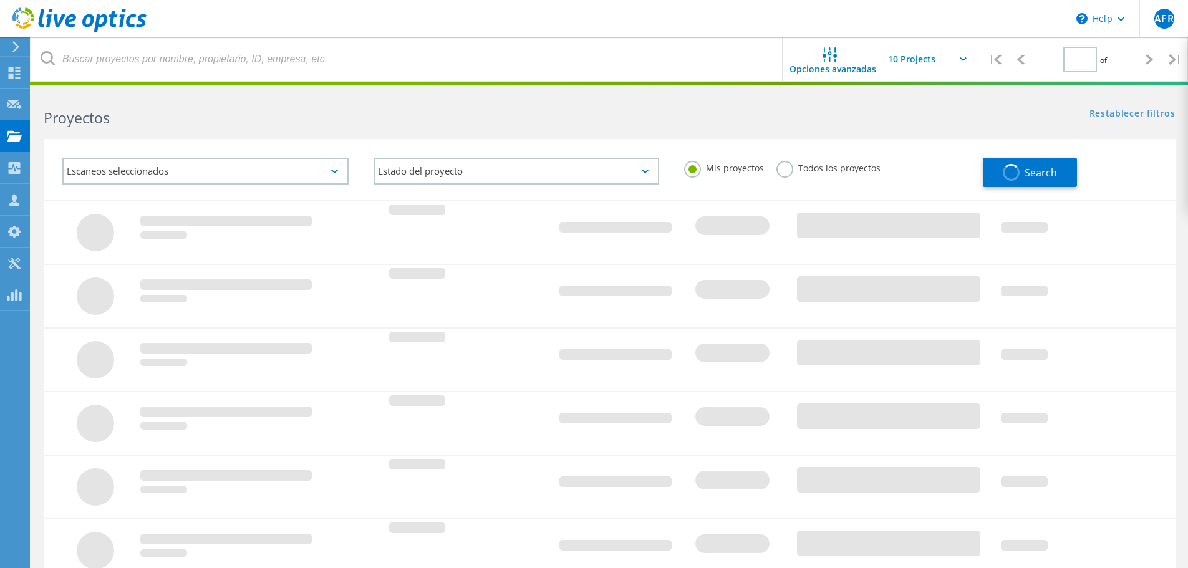
type input "1"
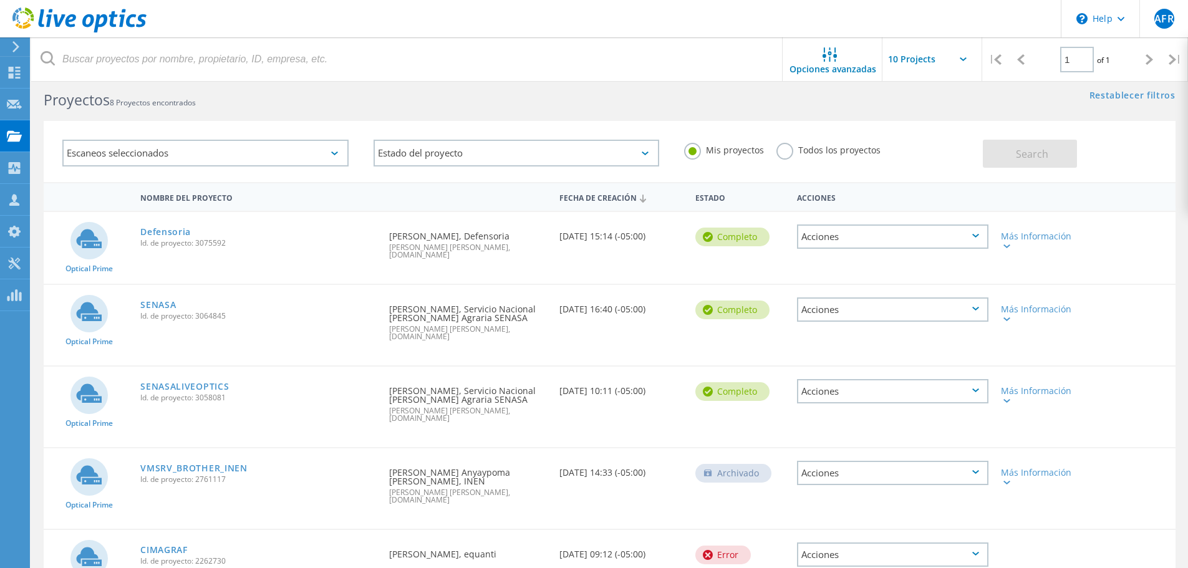
scroll to position [3, 0]
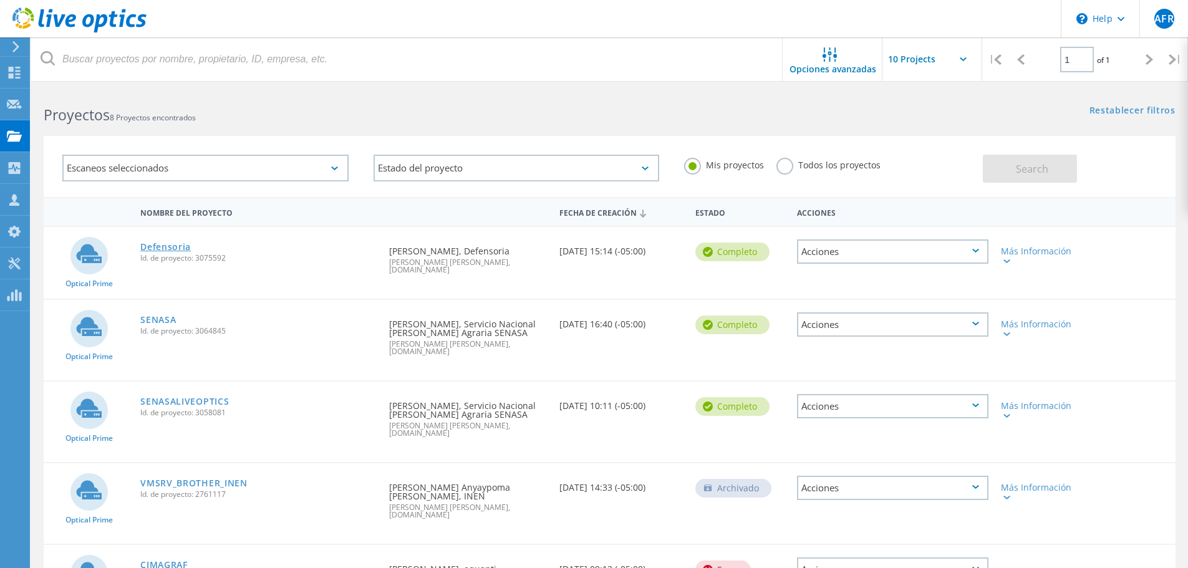
click at [172, 250] on link "Defensoria" at bounding box center [165, 247] width 50 height 9
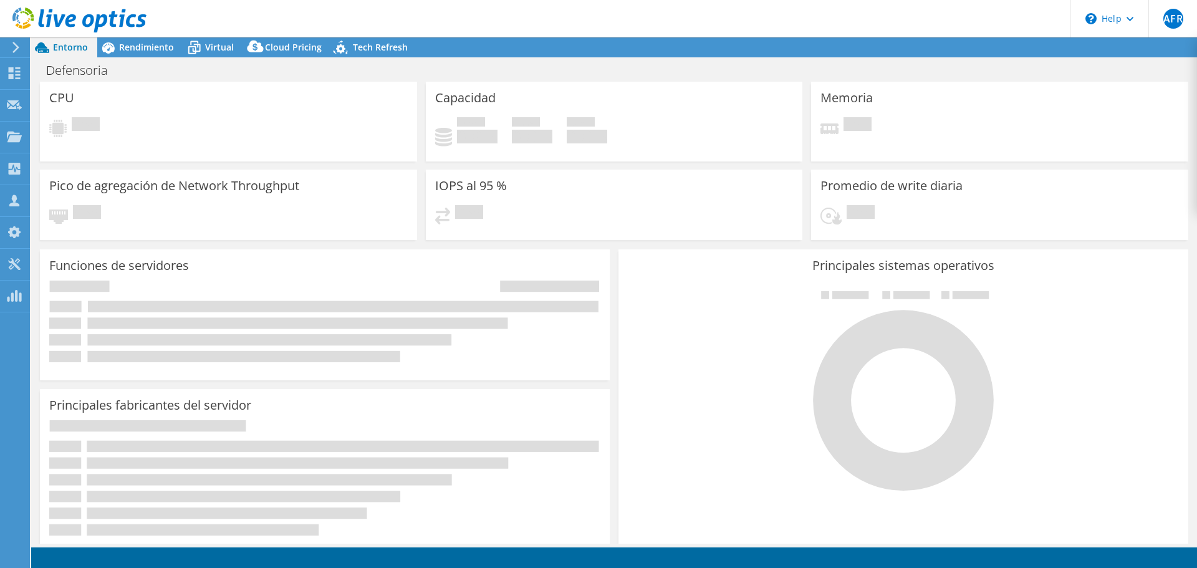
select select "USD"
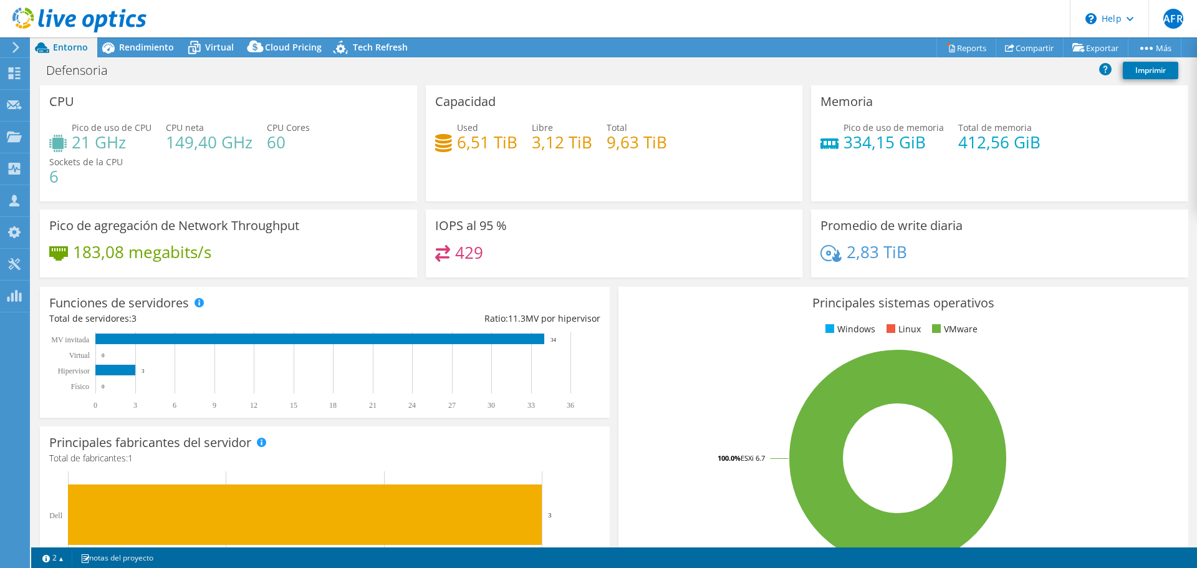
click at [479, 257] on h4 "429" at bounding box center [469, 253] width 28 height 14
click at [469, 256] on h4 "429" at bounding box center [469, 253] width 28 height 14
click at [486, 256] on div "429" at bounding box center [614, 258] width 358 height 27
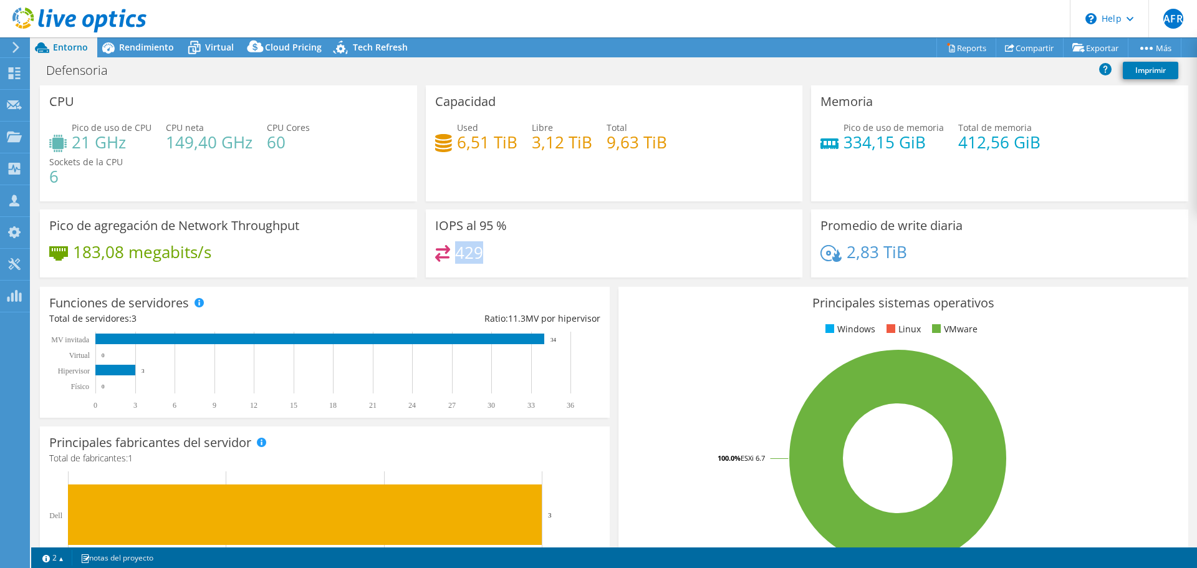
drag, startPoint x: 479, startPoint y: 256, endPoint x: 455, endPoint y: 255, distance: 23.7
click at [455, 255] on h4 "429" at bounding box center [469, 253] width 28 height 14
click at [478, 256] on h4 "429" at bounding box center [469, 253] width 28 height 14
drag, startPoint x: 478, startPoint y: 254, endPoint x: 454, endPoint y: 254, distance: 23.7
click at [455, 254] on h4 "429" at bounding box center [469, 253] width 28 height 14
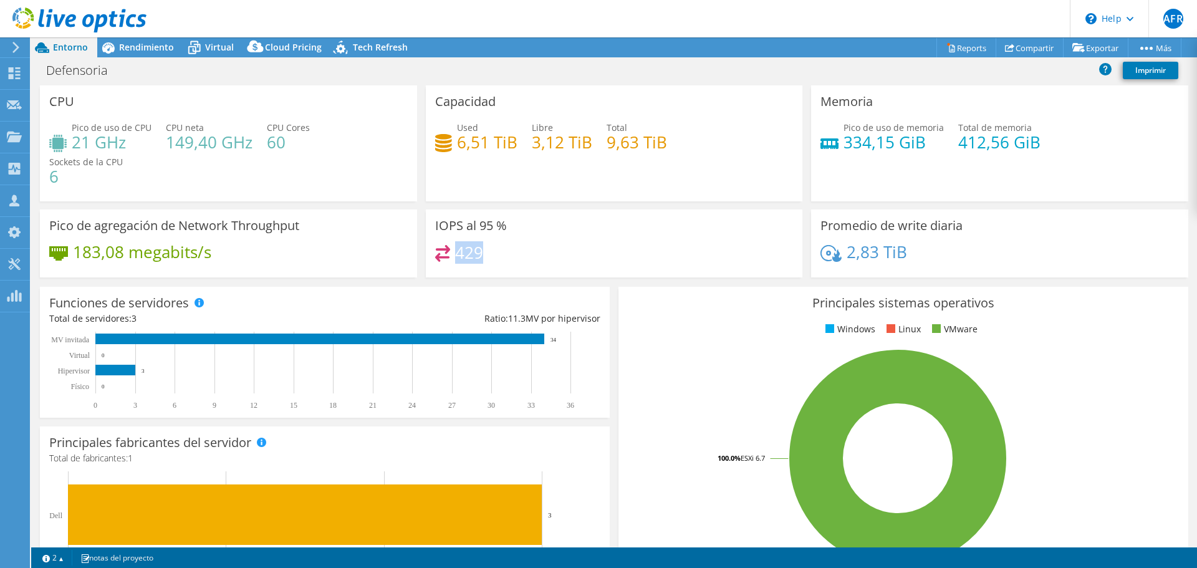
click at [455, 257] on h4 "429" at bounding box center [469, 253] width 28 height 14
drag, startPoint x: 453, startPoint y: 252, endPoint x: 476, endPoint y: 250, distance: 23.8
click at [476, 250] on h4 "429" at bounding box center [469, 253] width 28 height 14
click at [482, 253] on div "429" at bounding box center [614, 258] width 358 height 27
drag, startPoint x: 480, startPoint y: 252, endPoint x: 456, endPoint y: 252, distance: 23.7
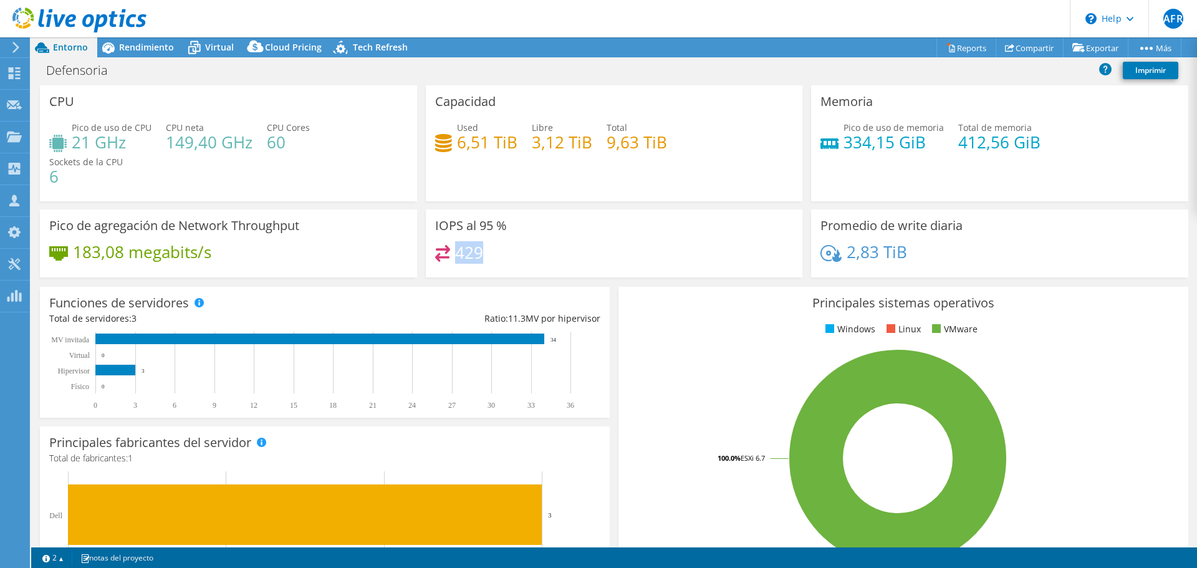
click at [456, 252] on h4 "429" at bounding box center [469, 253] width 28 height 14
click at [519, 252] on div "429" at bounding box center [614, 258] width 358 height 27
drag, startPoint x: 481, startPoint y: 256, endPoint x: 455, endPoint y: 256, distance: 25.6
click at [455, 256] on div "429" at bounding box center [614, 258] width 358 height 27
click at [485, 251] on div "429" at bounding box center [614, 258] width 358 height 27
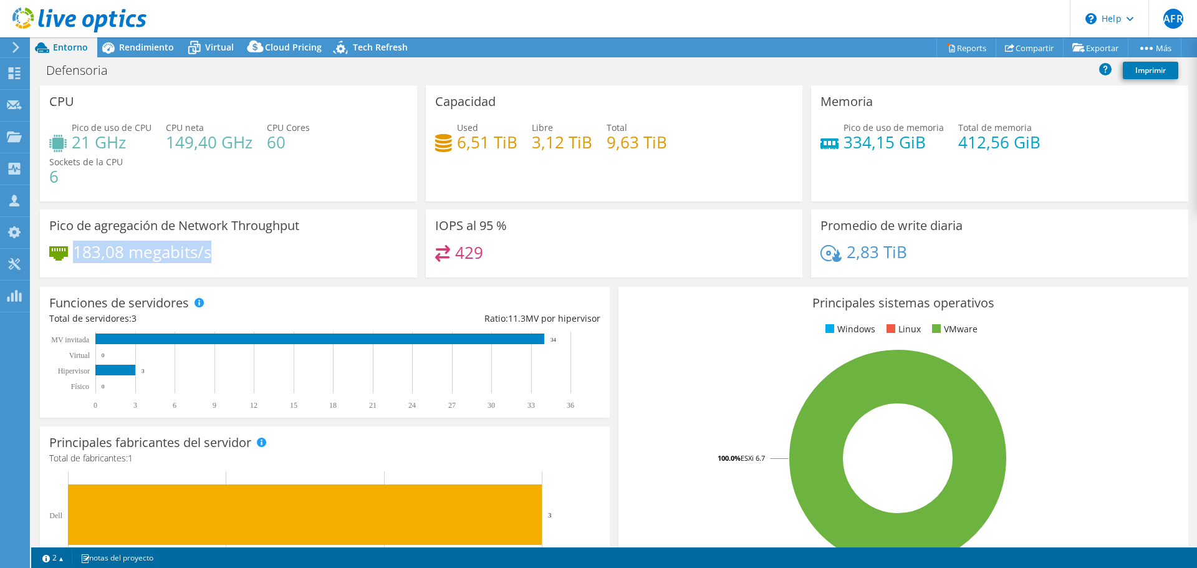
drag, startPoint x: 209, startPoint y: 249, endPoint x: 74, endPoint y: 248, distance: 134.7
click at [74, 248] on h4 "183,08 megabits/s" at bounding box center [142, 252] width 138 height 14
drag, startPoint x: 898, startPoint y: 253, endPoint x: 844, endPoint y: 254, distance: 53.6
click at [847, 254] on h4 "2,83 TiB" at bounding box center [877, 252] width 60 height 14
drag, startPoint x: 920, startPoint y: 139, endPoint x: 840, endPoint y: 135, distance: 79.9
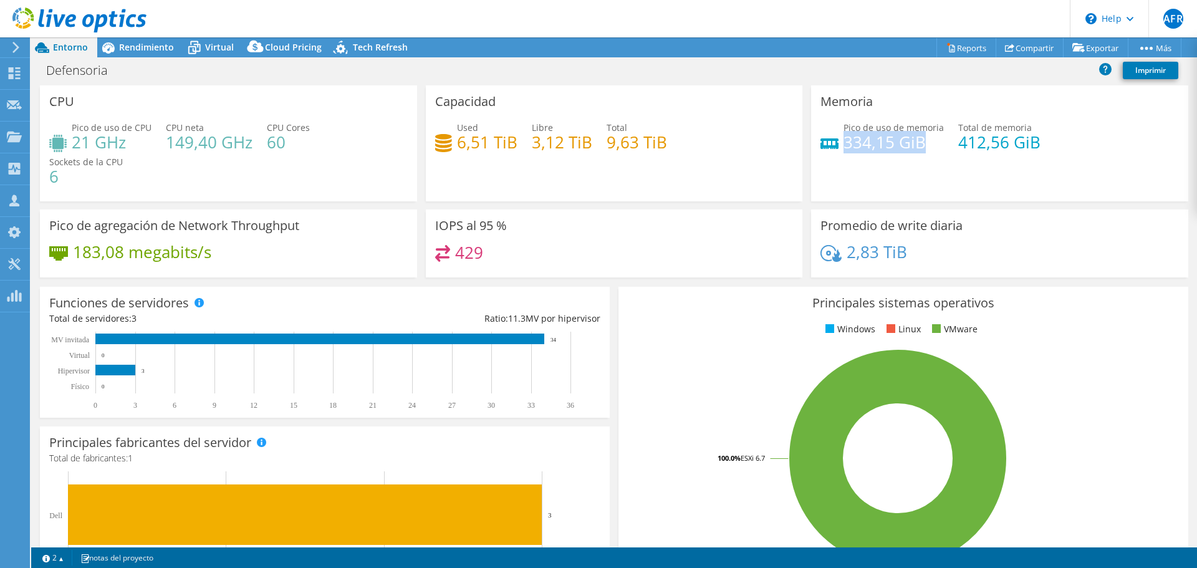
click at [844, 135] on h4 "334,15 GiB" at bounding box center [894, 142] width 100 height 14
drag, startPoint x: 1033, startPoint y: 143, endPoint x: 953, endPoint y: 144, distance: 79.8
click at [953, 144] on div "Pico de uso de memoria 334,15 GiB Total de memoria 412,56 GiB" at bounding box center [999, 141] width 358 height 41
click at [979, 145] on h4 "412,56 GiB" at bounding box center [999, 142] width 82 height 14
drag, startPoint x: 953, startPoint y: 140, endPoint x: 1000, endPoint y: 141, distance: 47.4
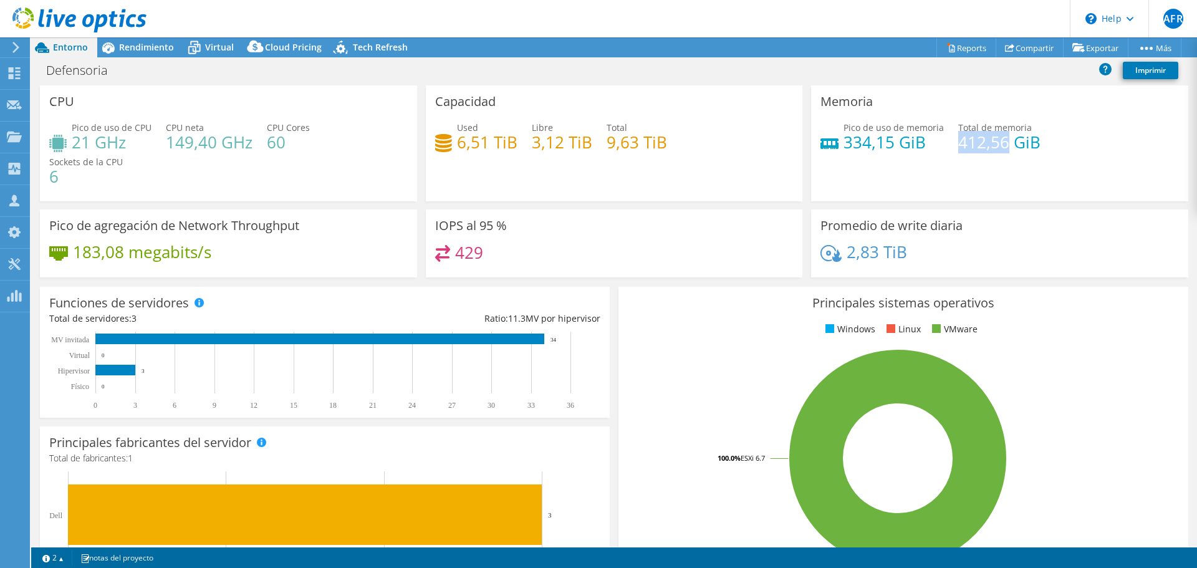
click at [1000, 141] on h4 "412,56 GiB" at bounding box center [999, 142] width 82 height 14
copy h4 "412,56"
click at [149, 48] on span "Rendimiento" at bounding box center [146, 47] width 55 height 12
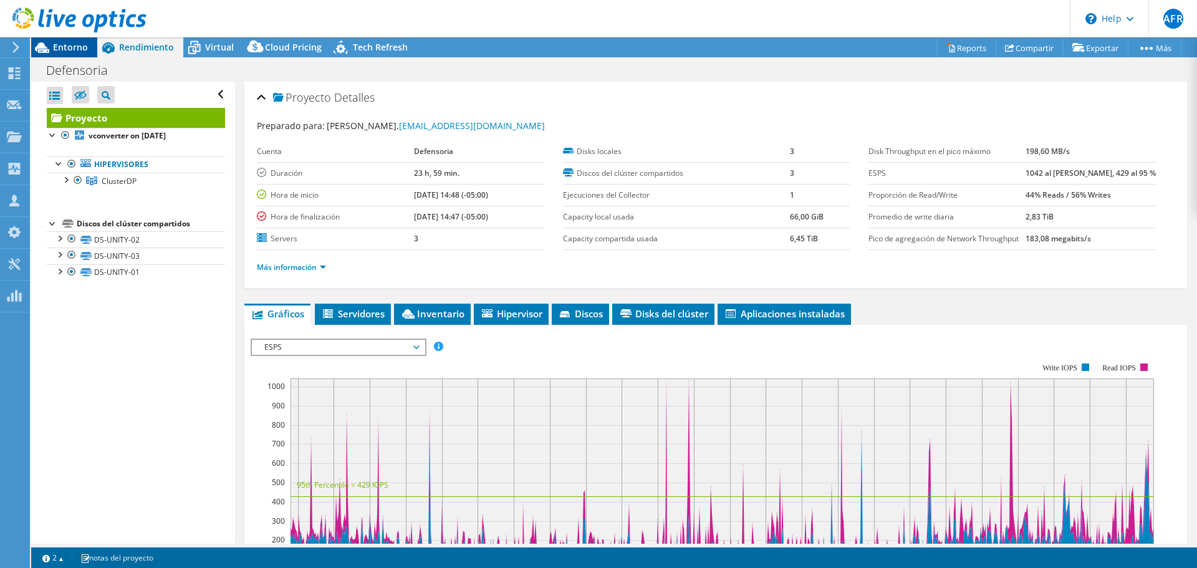
click at [89, 46] on div "Entorno" at bounding box center [64, 47] width 66 height 20
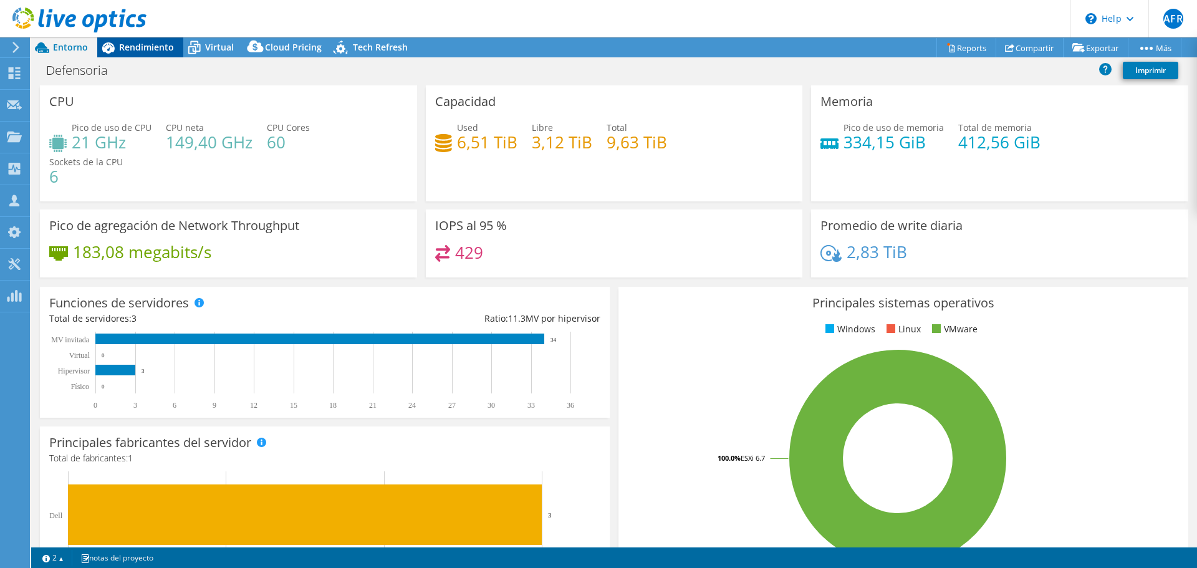
click at [157, 47] on span "Rendimiento" at bounding box center [146, 47] width 55 height 12
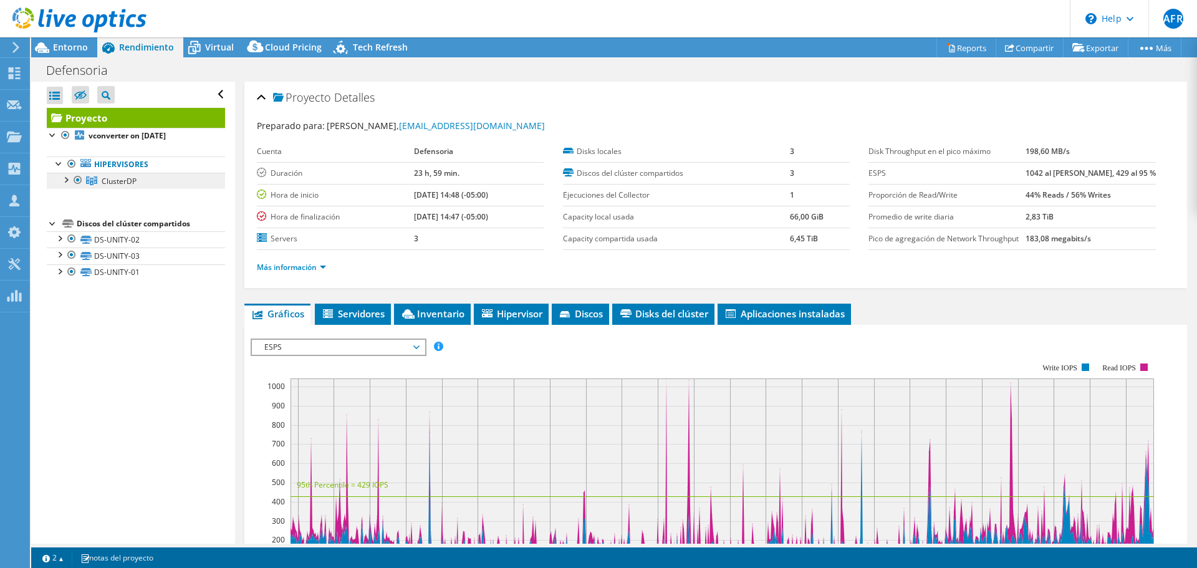
click at [62, 186] on link "ClusterDP" at bounding box center [136, 181] width 178 height 16
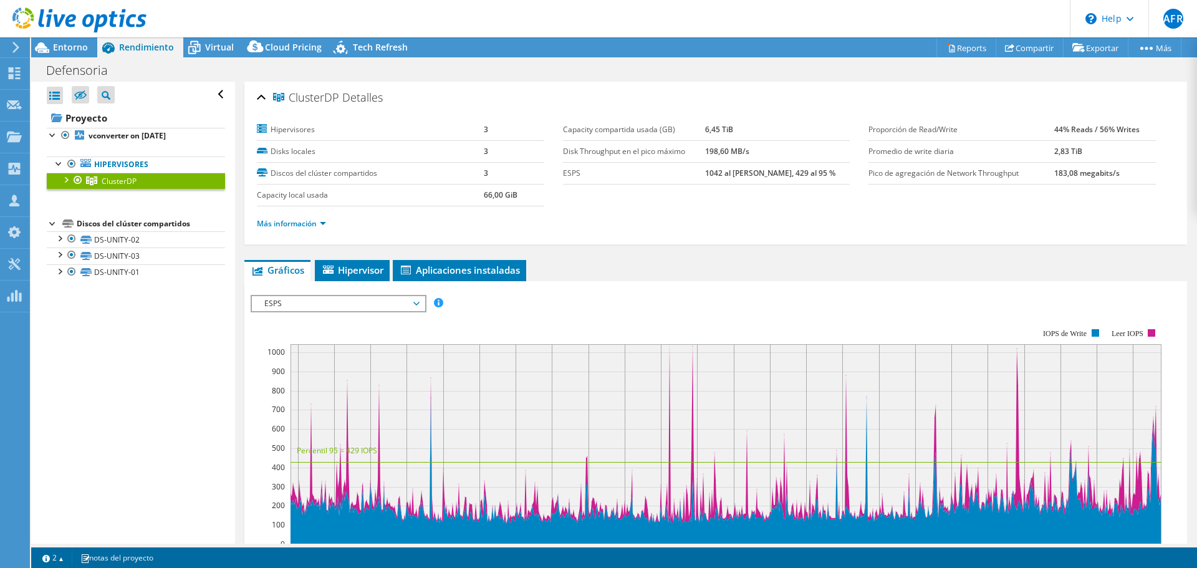
click at [68, 181] on div at bounding box center [65, 179] width 12 height 12
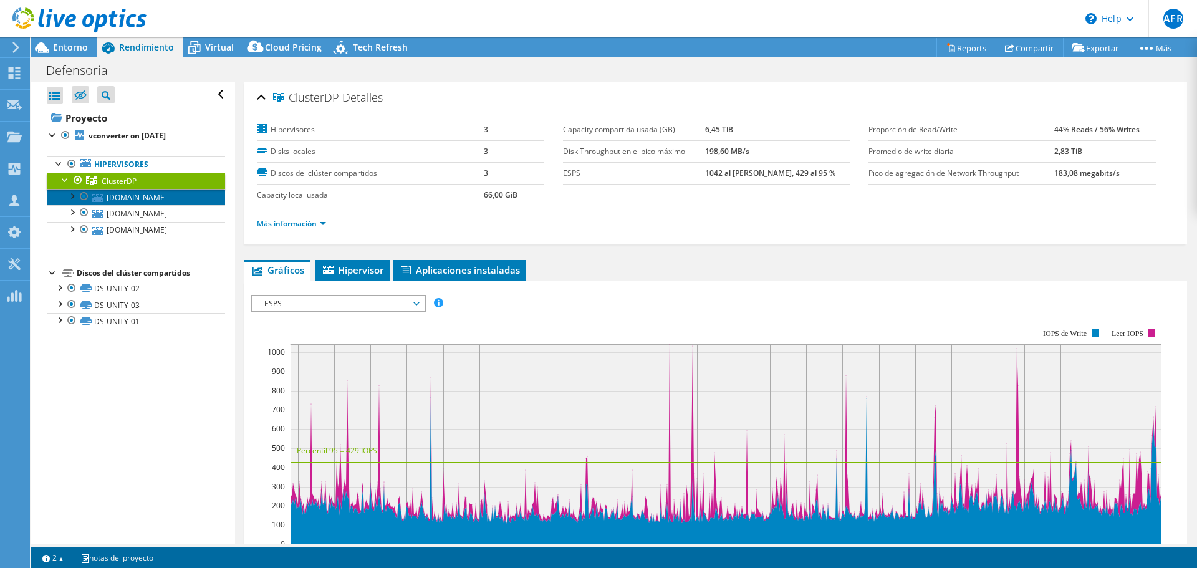
click at [119, 204] on link "[DOMAIN_NAME]" at bounding box center [136, 197] width 178 height 16
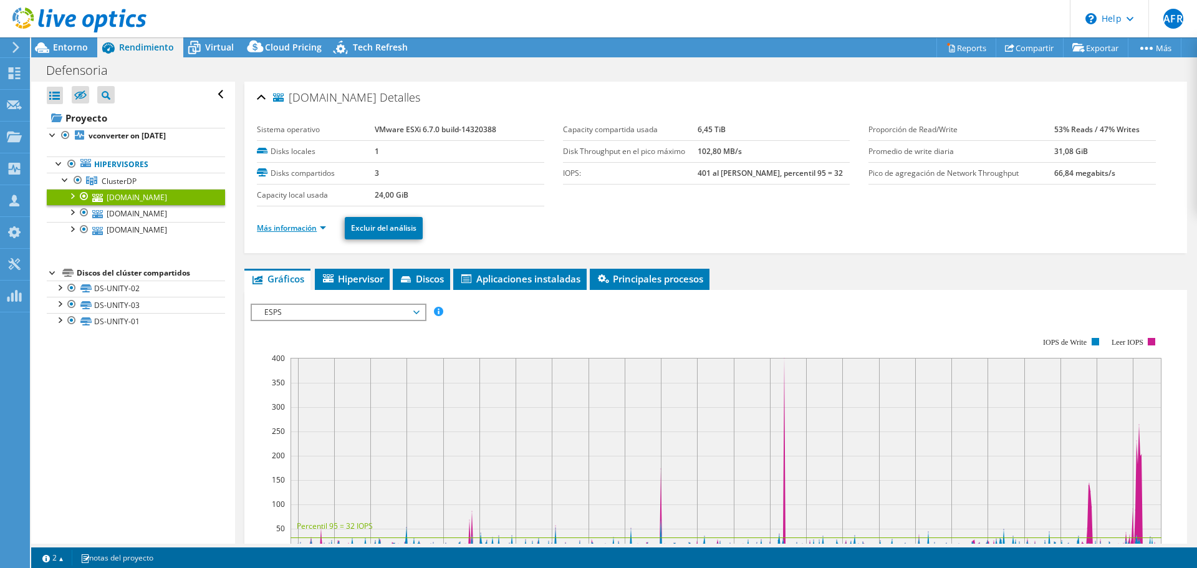
click at [309, 223] on link "Más información" at bounding box center [291, 228] width 69 height 11
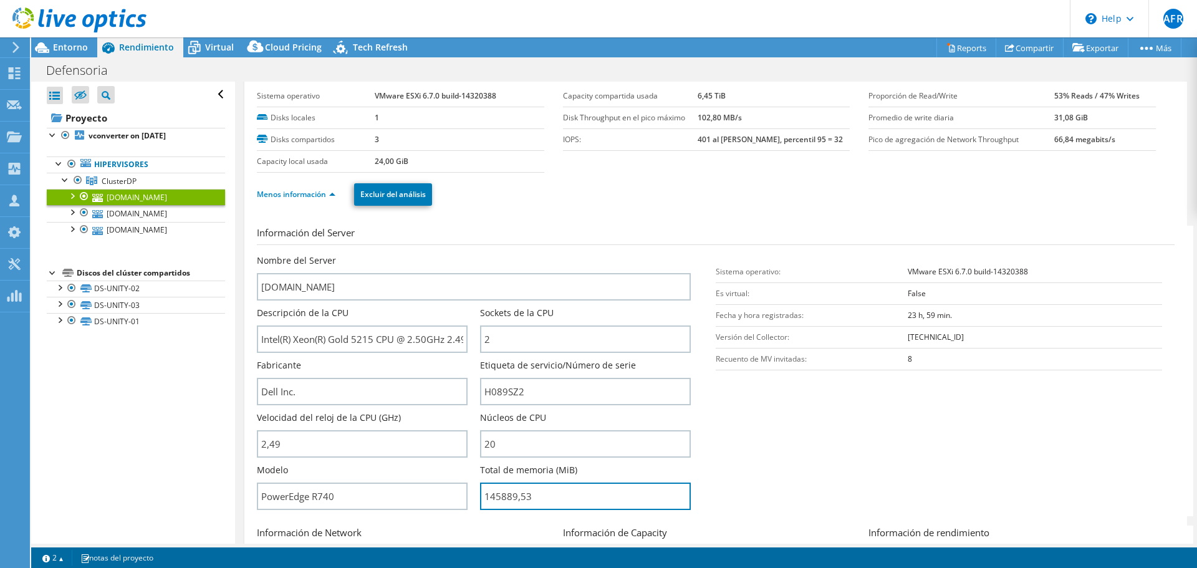
drag, startPoint x: 548, startPoint y: 532, endPoint x: 481, endPoint y: 532, distance: 67.3
click at [481, 532] on form "Información del Server Nombre del Server [DOMAIN_NAME] Descripción de la CPU In…" at bounding box center [716, 496] width 918 height 541
type input "14588953"
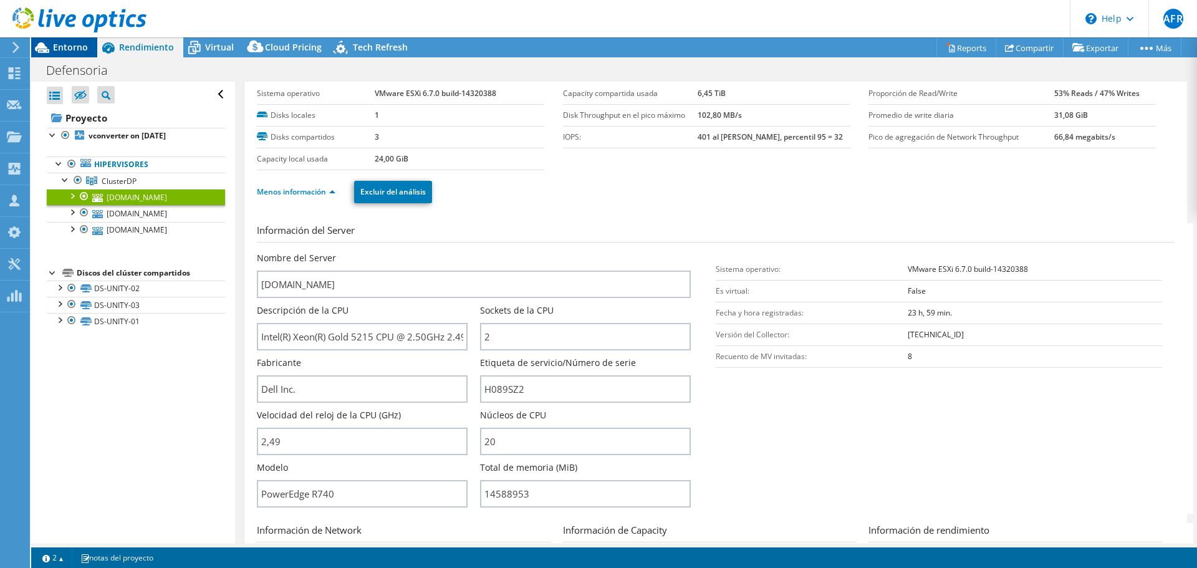
click at [83, 48] on span "Entorno" at bounding box center [70, 47] width 35 height 12
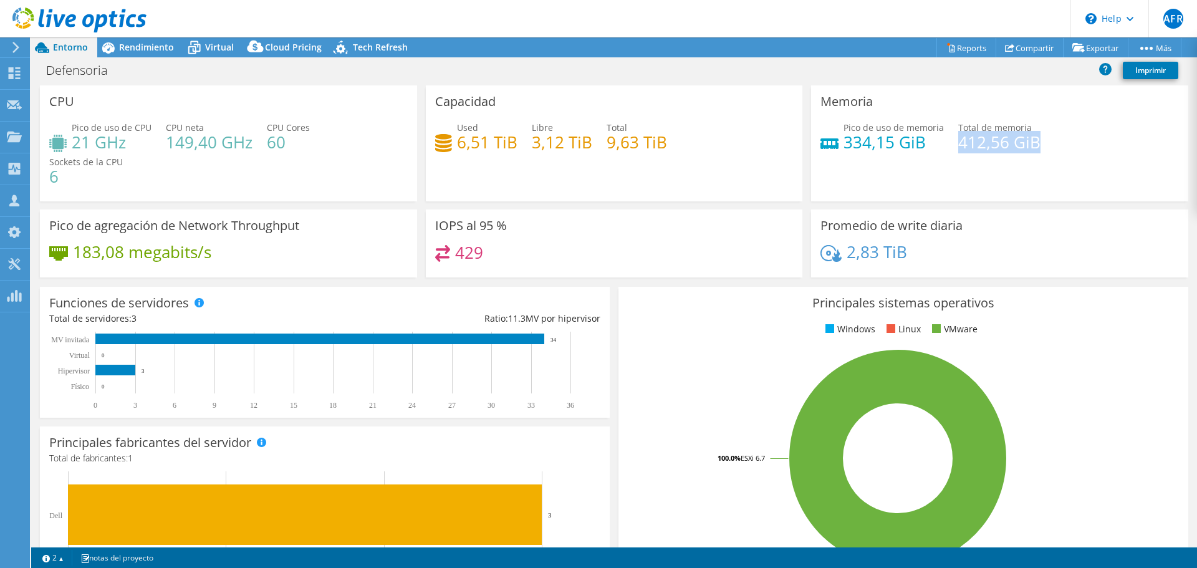
drag, startPoint x: 950, startPoint y: 144, endPoint x: 1036, endPoint y: 140, distance: 85.5
click at [1036, 140] on div "Pico de uso de memoria 334,15 GiB Total de memoria 412,56 GiB" at bounding box center [999, 141] width 358 height 41
click at [971, 162] on div "Memoria Pico de uso de memoria 334,15 GiB Total de memoria 412,56 GiB" at bounding box center [999, 143] width 377 height 116
click at [958, 141] on h4 "412,56 GiB" at bounding box center [999, 142] width 82 height 14
drag, startPoint x: 951, startPoint y: 145, endPoint x: 1026, endPoint y: 143, distance: 75.5
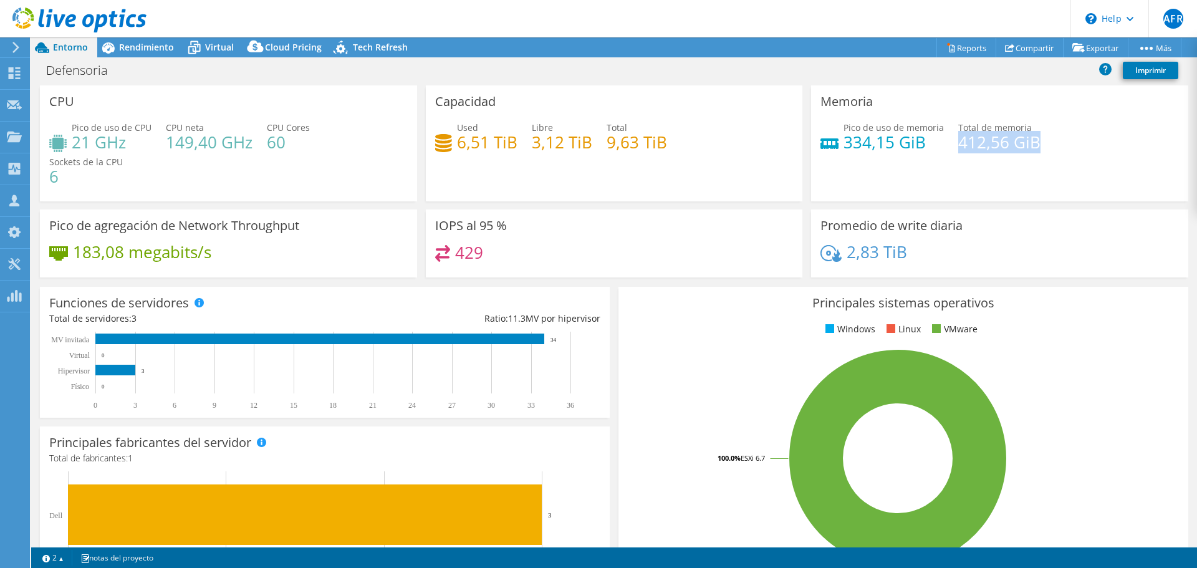
click at [1026, 143] on h4 "412,56 GiB" at bounding box center [999, 142] width 82 height 14
